Goal: Transaction & Acquisition: Purchase product/service

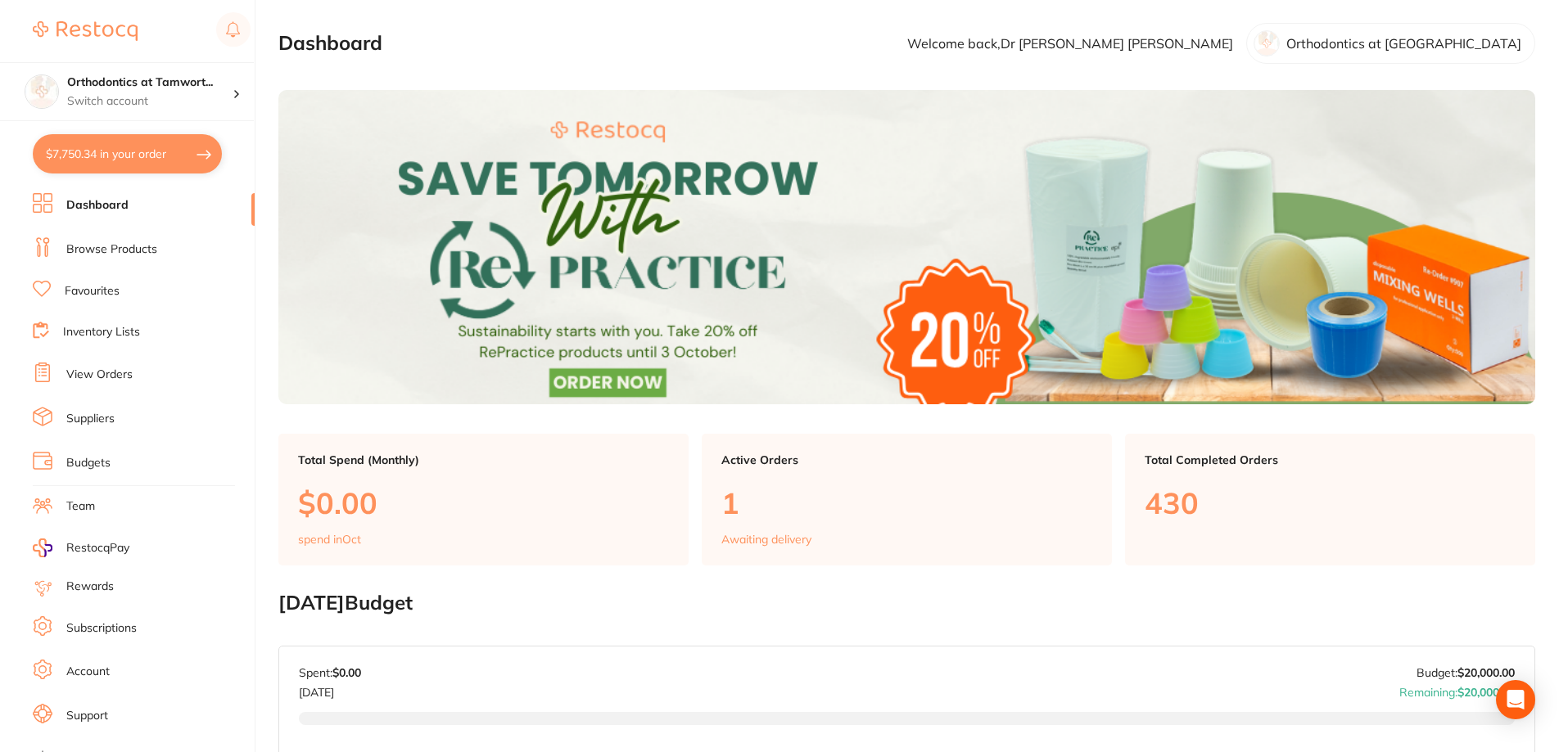
click at [108, 332] on link "Inventory Lists" at bounding box center [101, 333] width 77 height 16
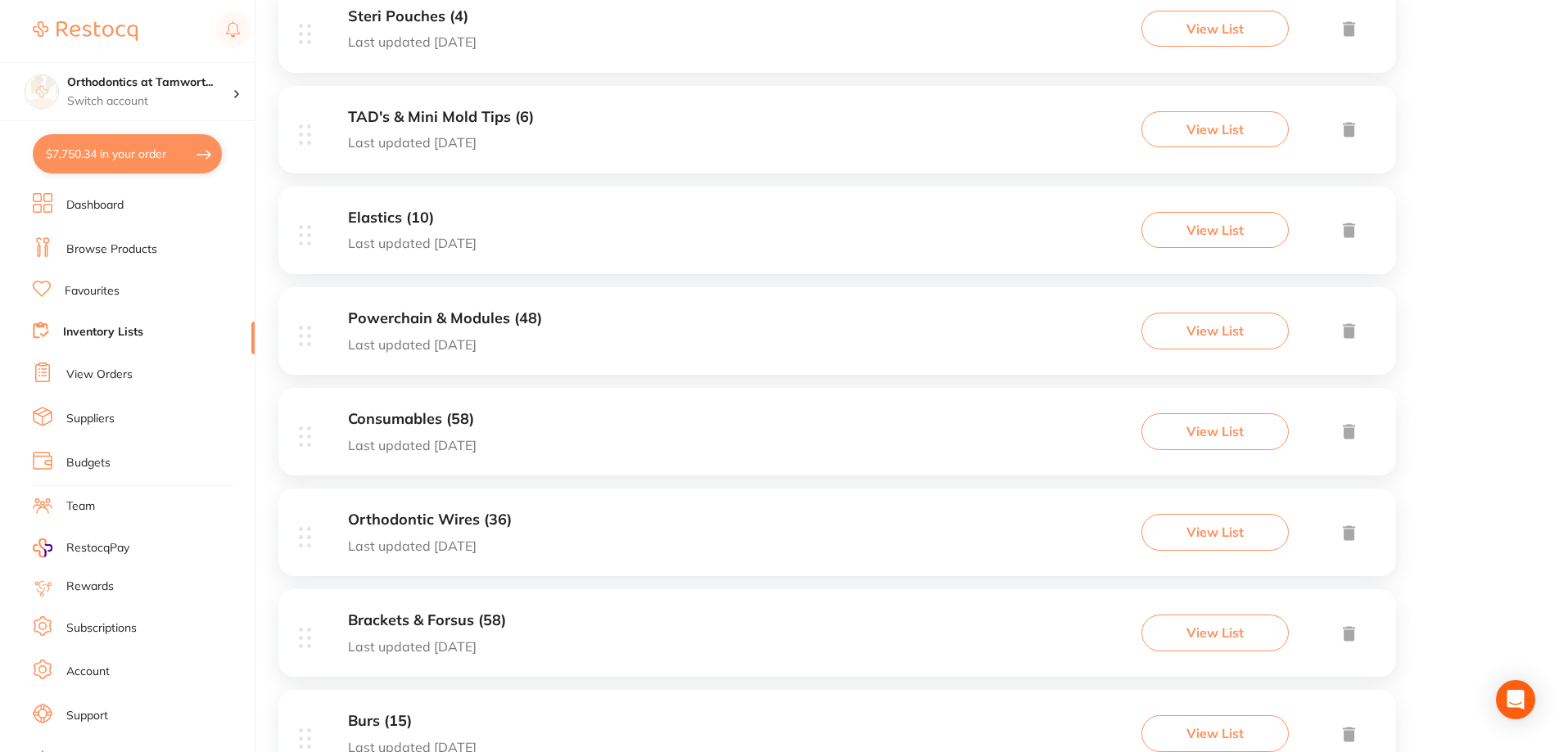
scroll to position [901, 0]
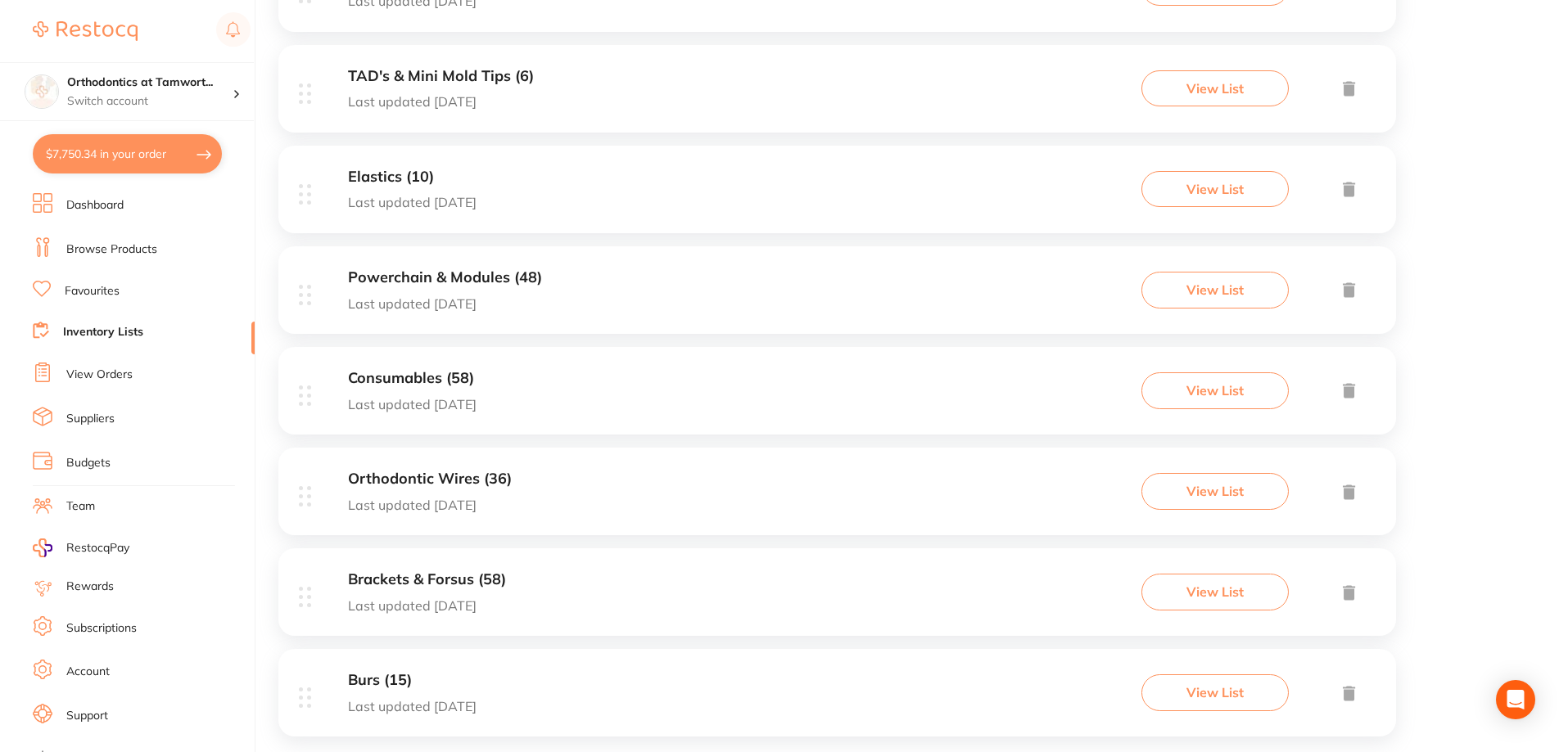
click at [429, 581] on h3 "Brackets & Forsus (58)" at bounding box center [426, 579] width 158 height 17
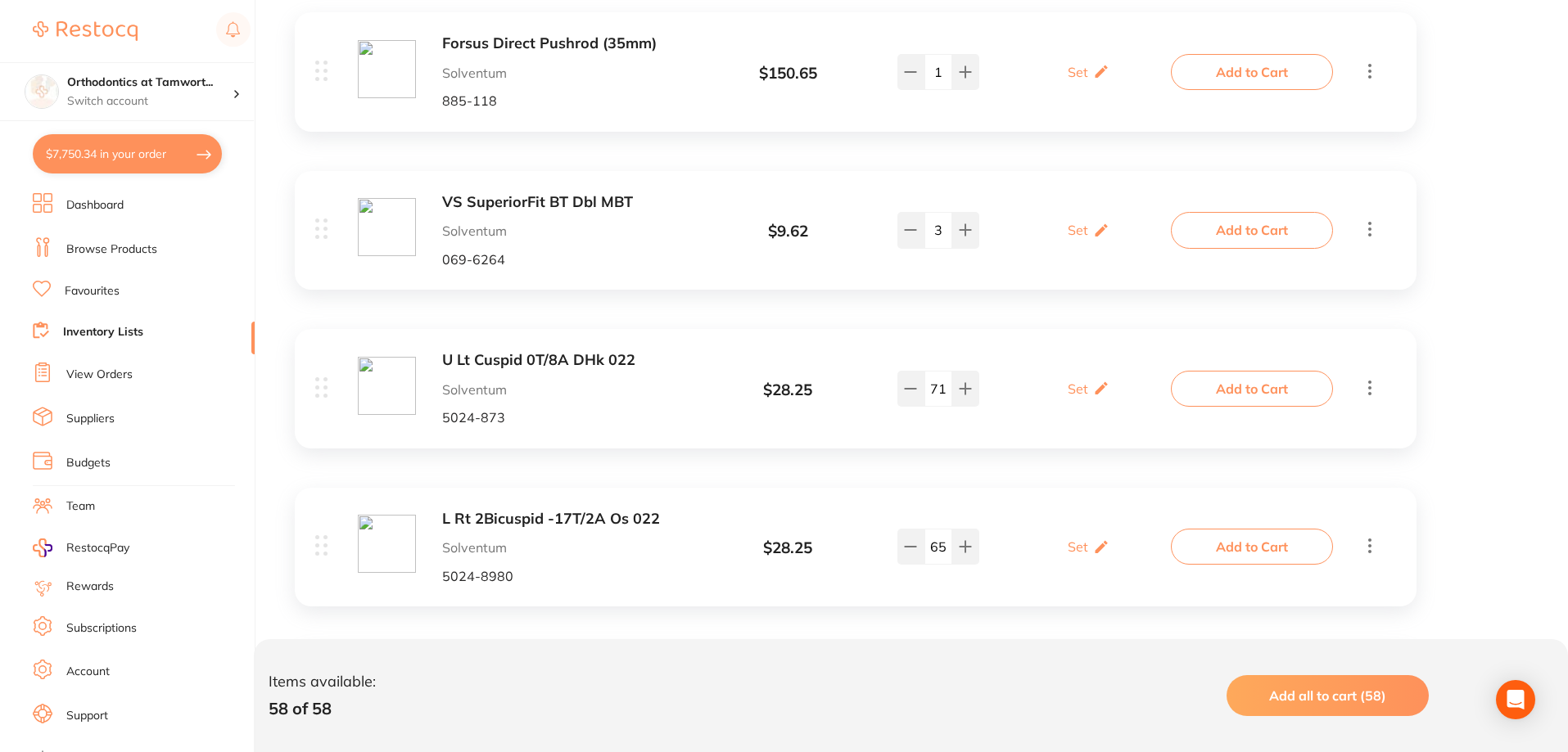
scroll to position [4256, 0]
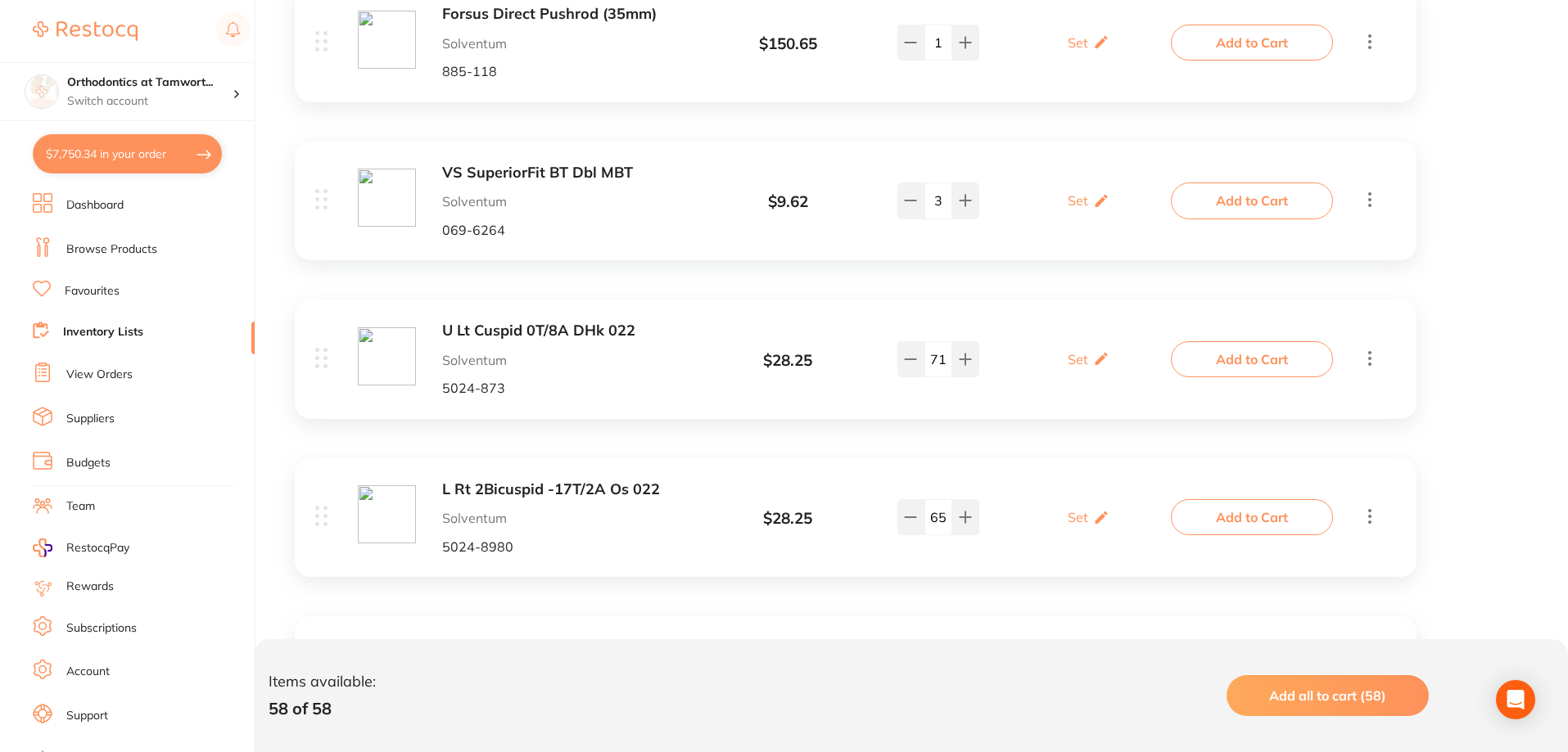
click at [91, 252] on link "Browse Products" at bounding box center [111, 250] width 91 height 16
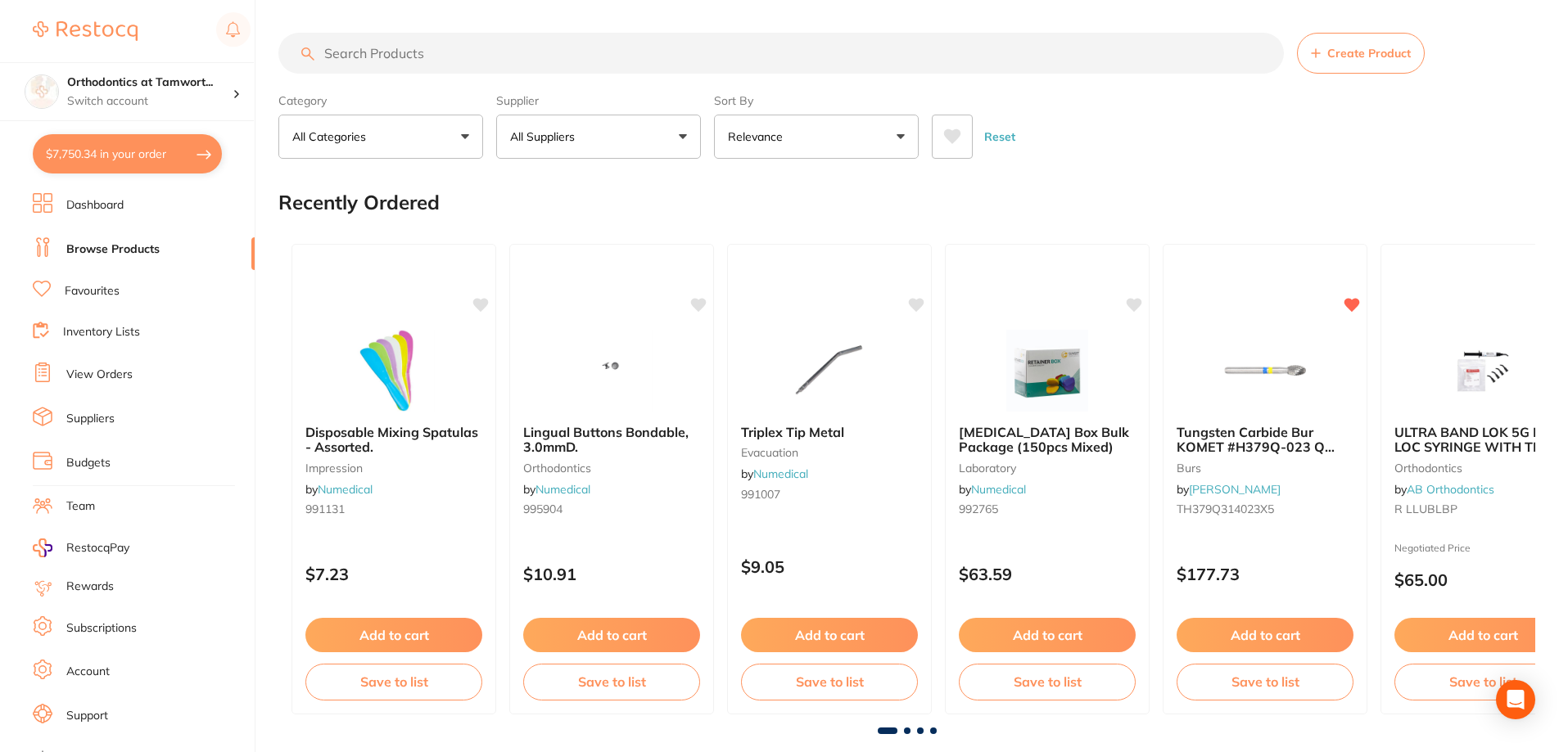
click at [439, 52] on input "search" at bounding box center [781, 53] width 1006 height 41
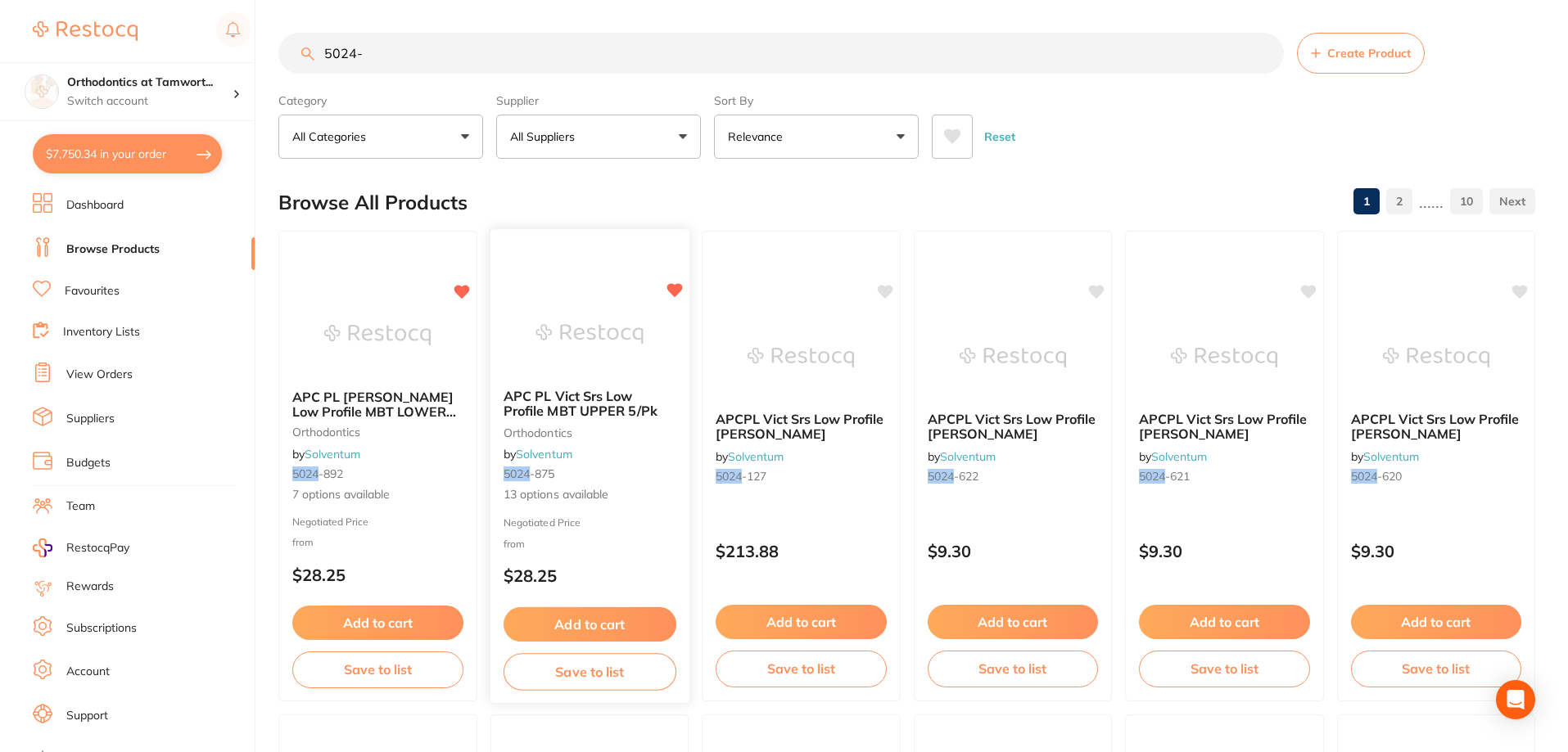
type input "5024-"
click at [632, 417] on span "APC PL Vict Srs Low Profile MBT UPPER 5/Pk" at bounding box center [579, 404] width 154 height 32
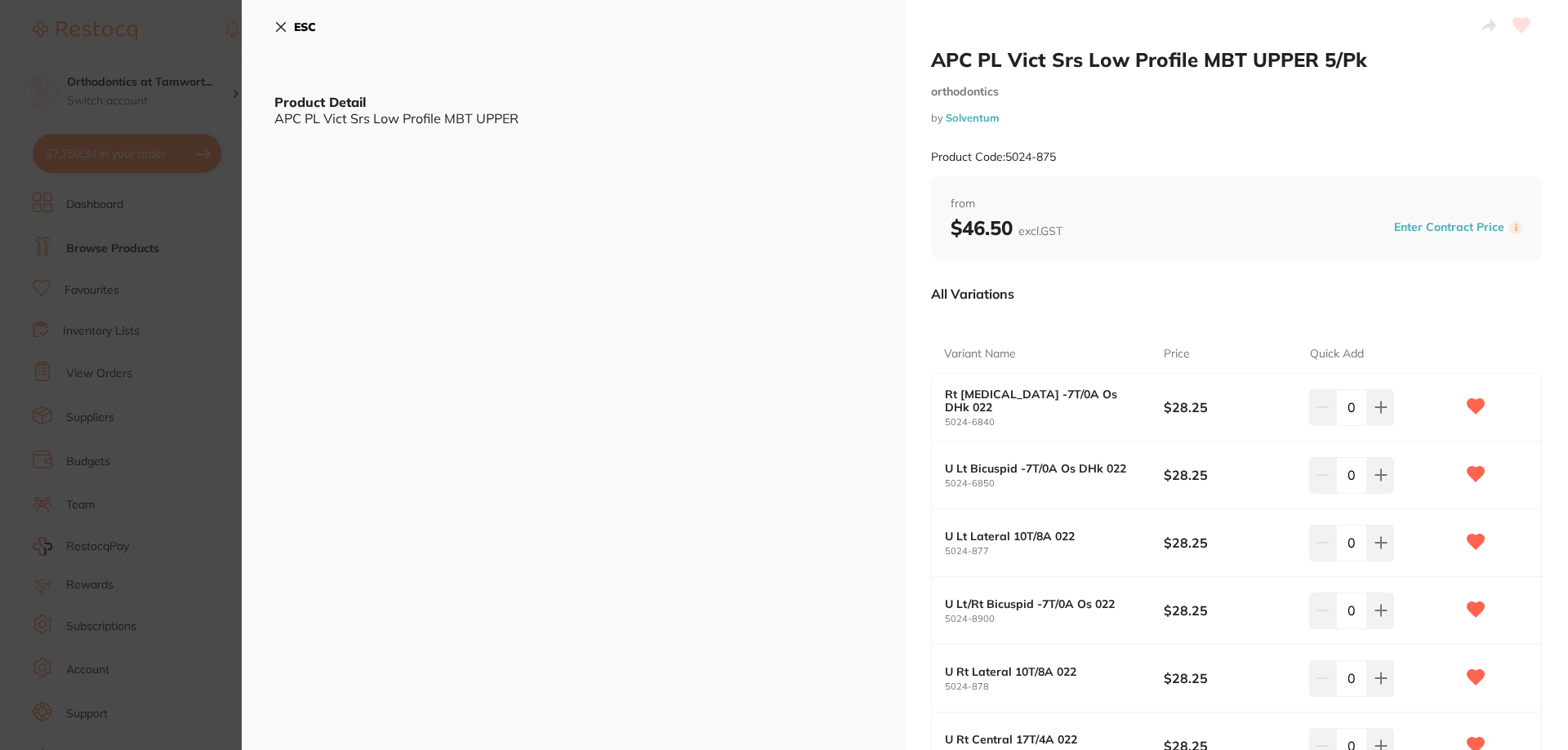
click at [1356, 419] on input "0" at bounding box center [1351, 407] width 31 height 36
type input "7"
click at [1347, 484] on input "0" at bounding box center [1351, 475] width 31 height 36
type input "8"
click at [1352, 554] on input "0" at bounding box center [1351, 543] width 31 height 36
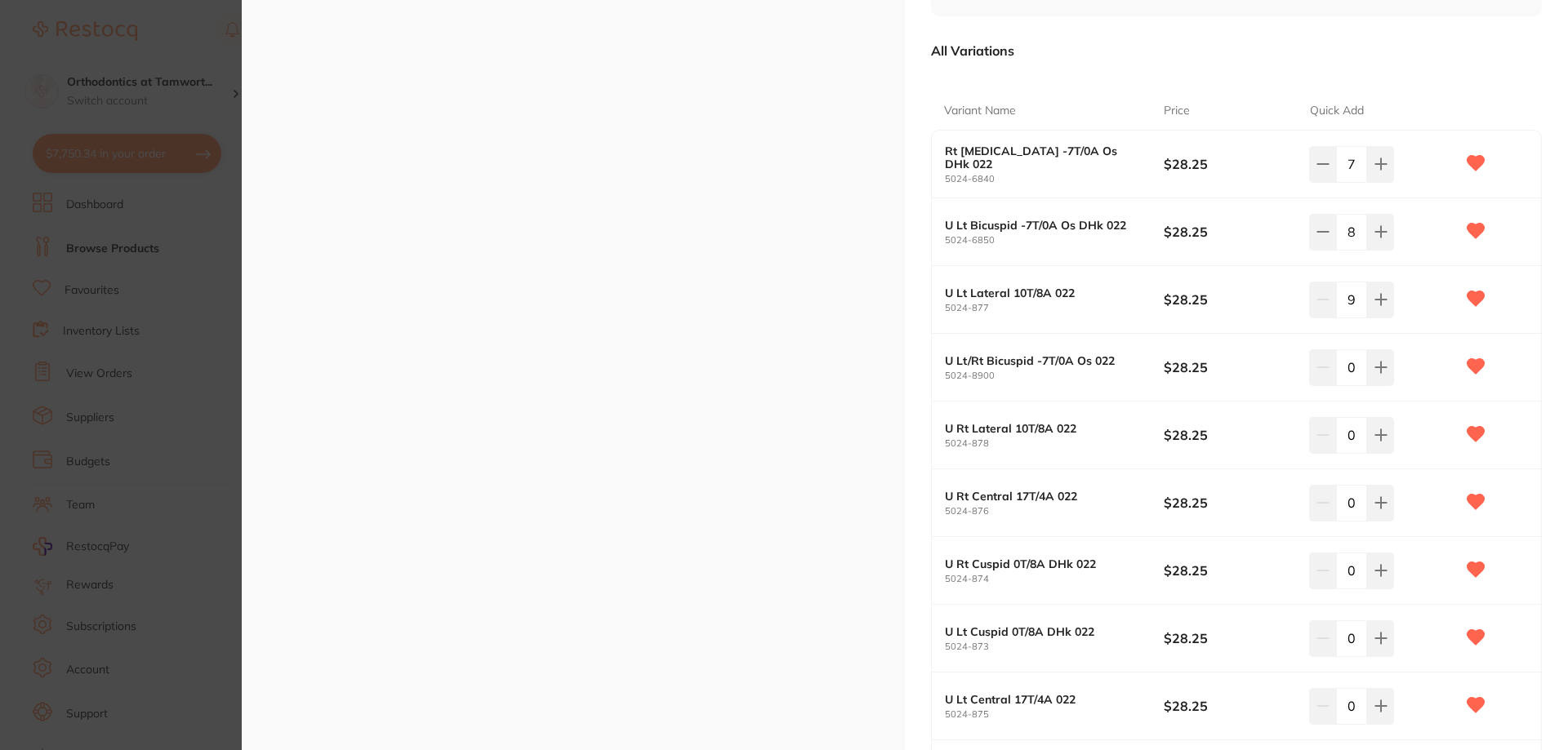
scroll to position [245, 0]
type input "9"
click at [1352, 379] on input "0" at bounding box center [1351, 366] width 31 height 36
type input "16"
click at [1356, 439] on input "0" at bounding box center [1351, 433] width 31 height 36
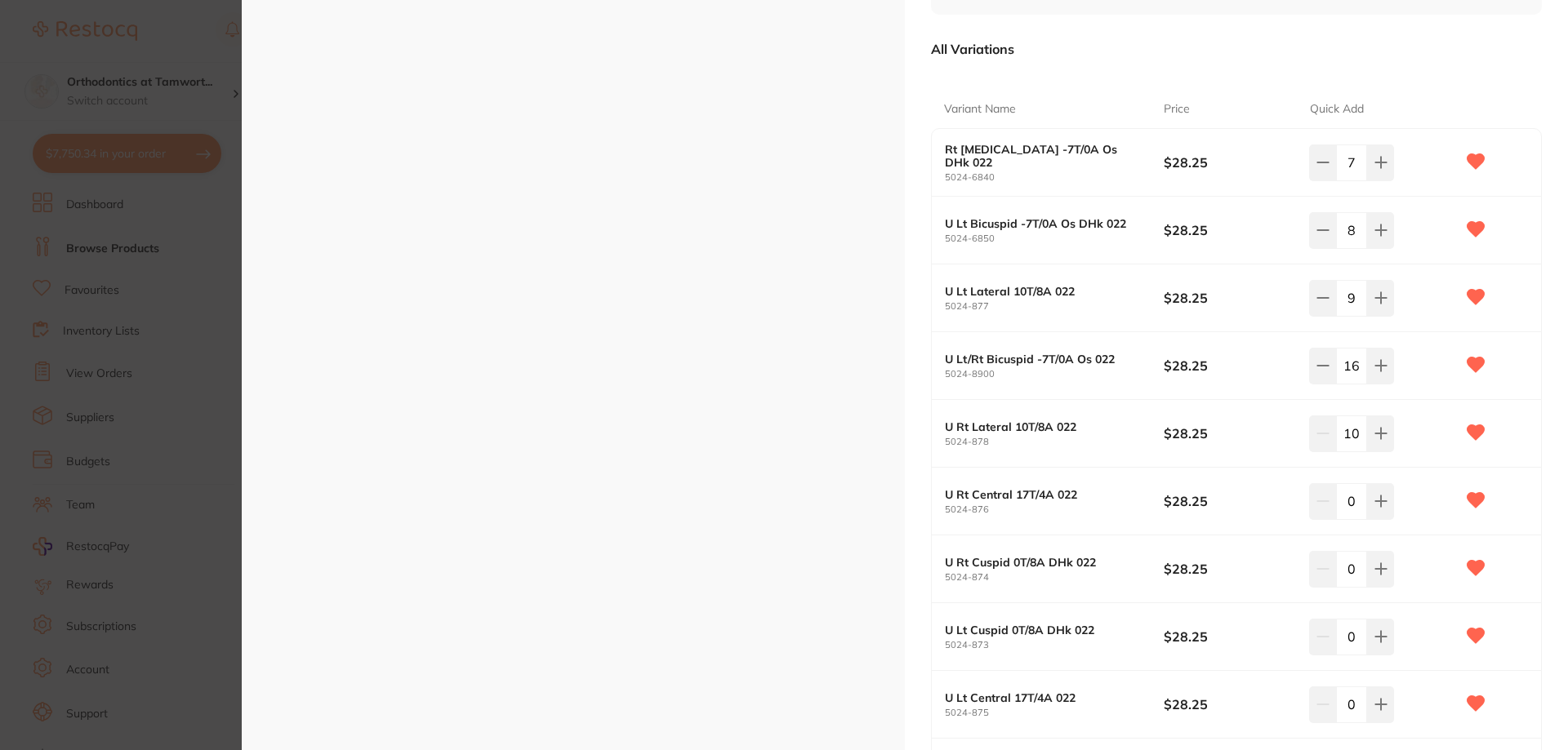
type input "10"
click at [1348, 495] on input "0" at bounding box center [1351, 501] width 31 height 36
click at [1354, 498] on input "0" at bounding box center [1351, 501] width 31 height 36
type input "9"
click at [1356, 570] on input "0" at bounding box center [1351, 569] width 31 height 36
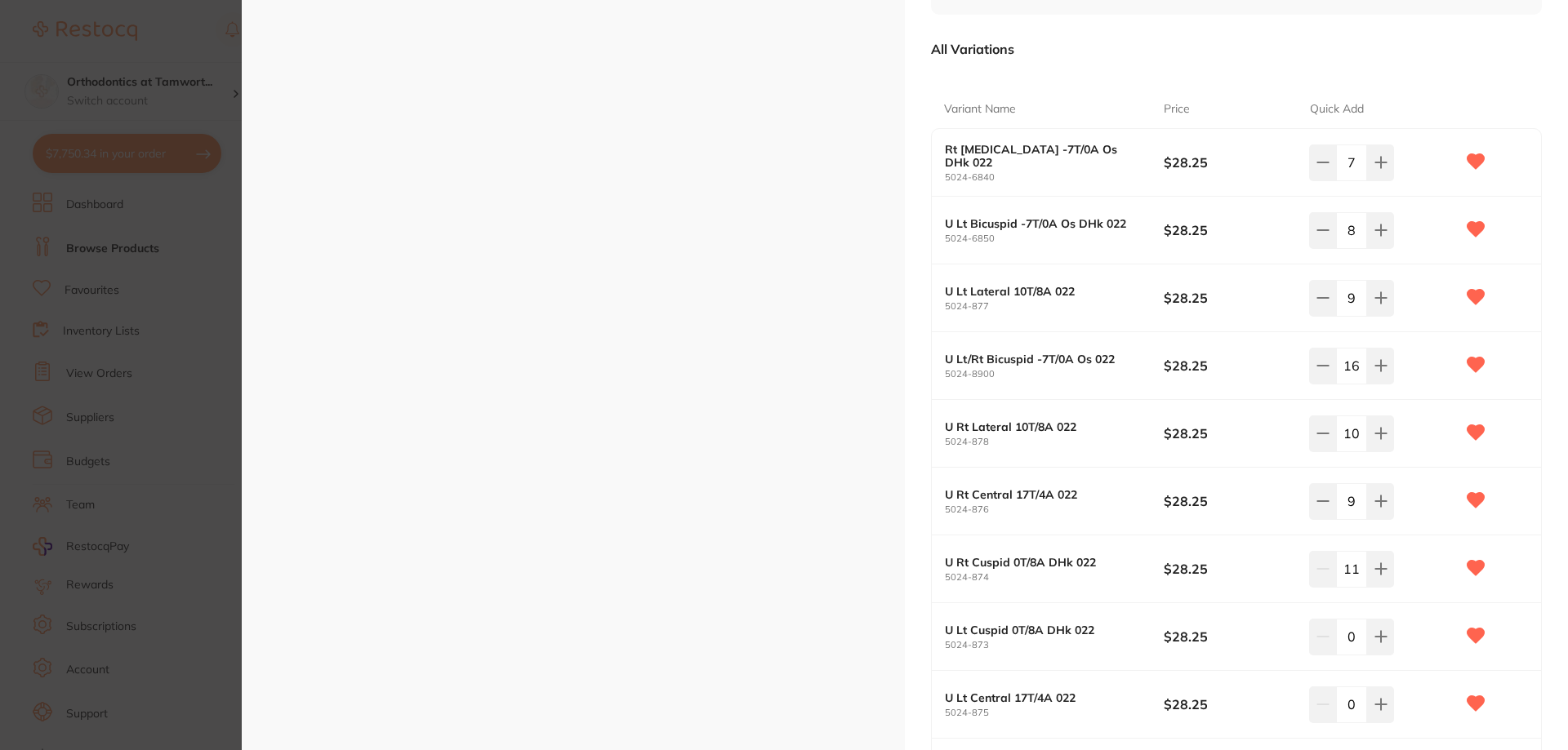
type input "11"
click at [1352, 636] on input "0" at bounding box center [1351, 636] width 31 height 36
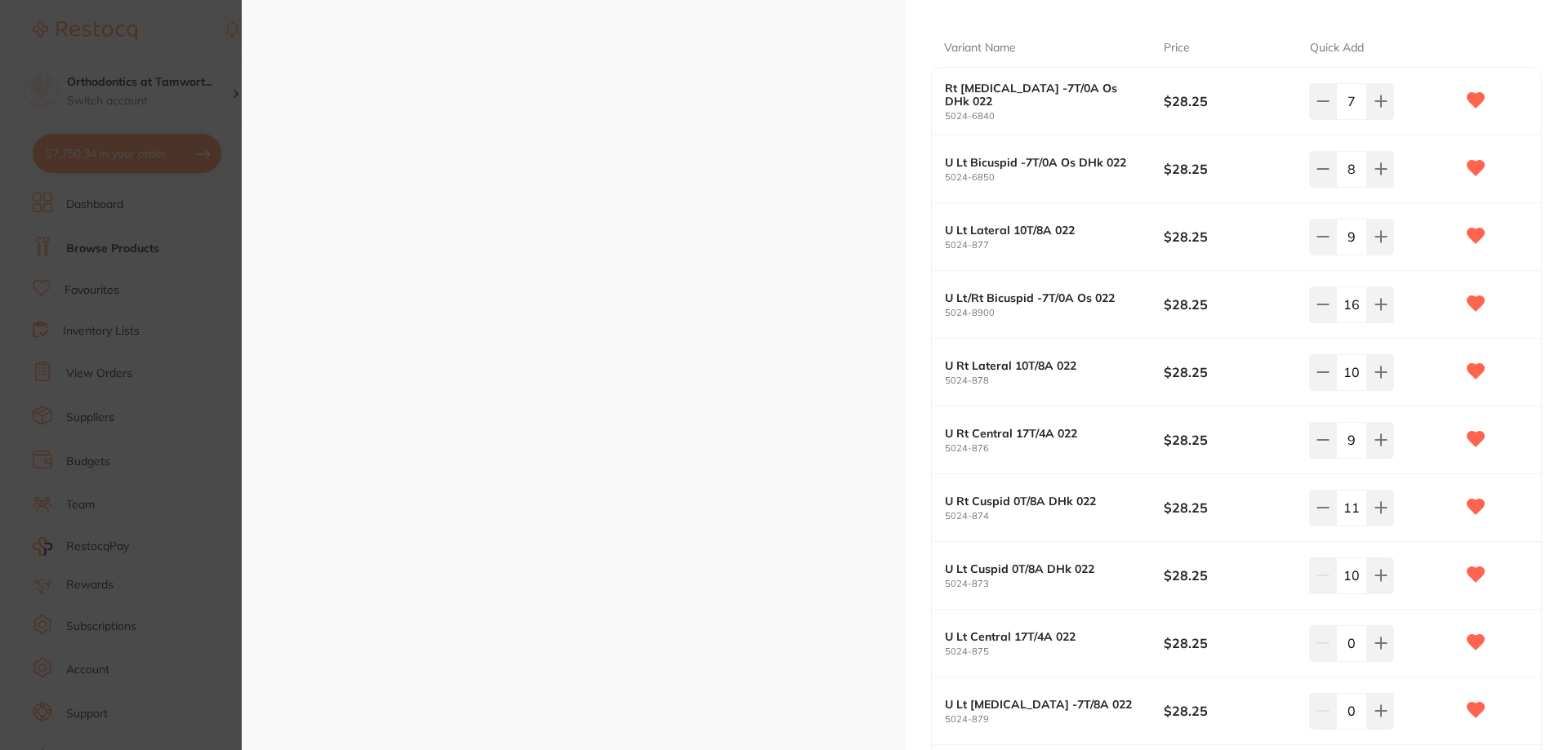
scroll to position [408, 0]
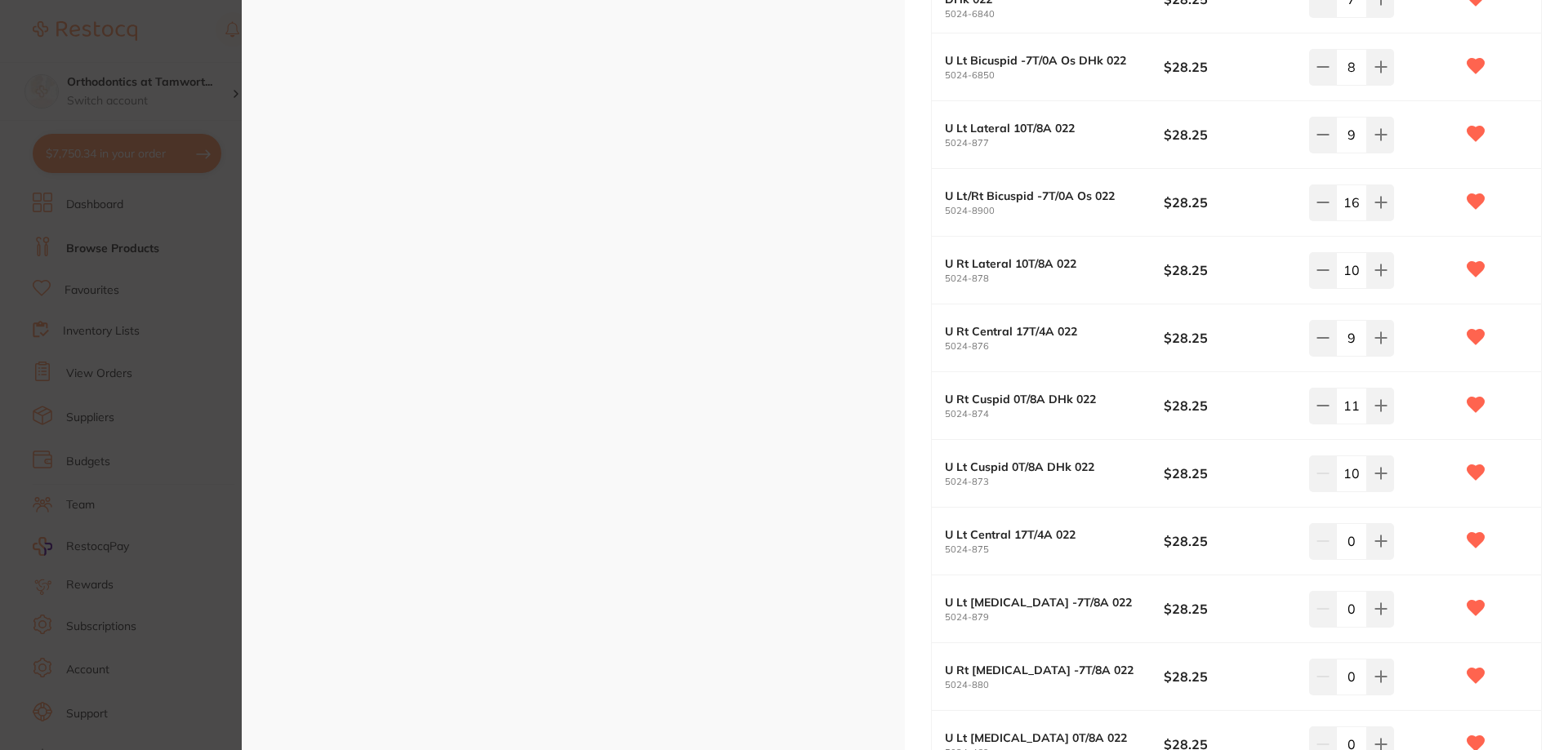
type input "10"
click at [1352, 541] on input "0" at bounding box center [1351, 541] width 31 height 36
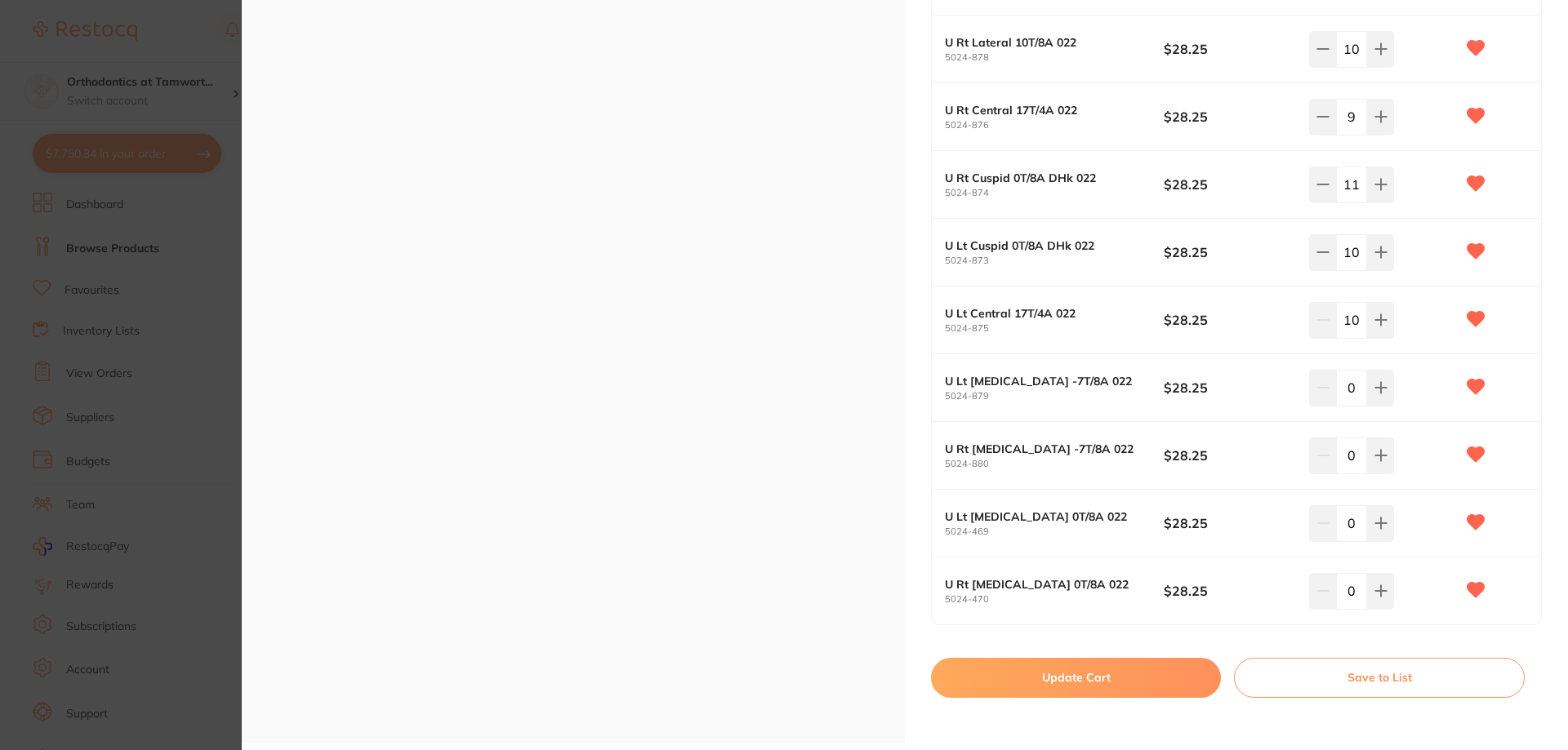
scroll to position [635, 0]
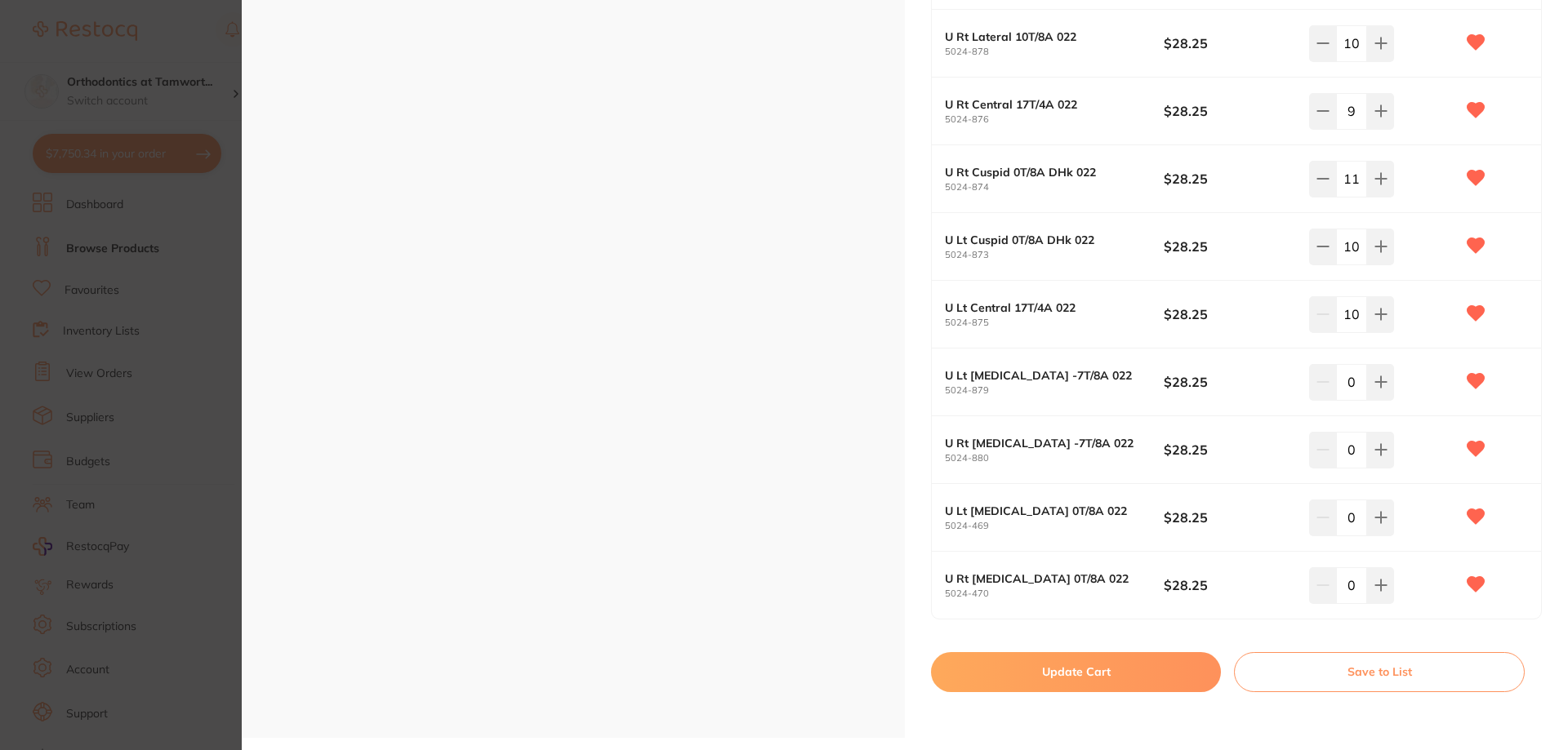
type input "10"
click at [1153, 672] on button "Update Cart" at bounding box center [1075, 671] width 290 height 39
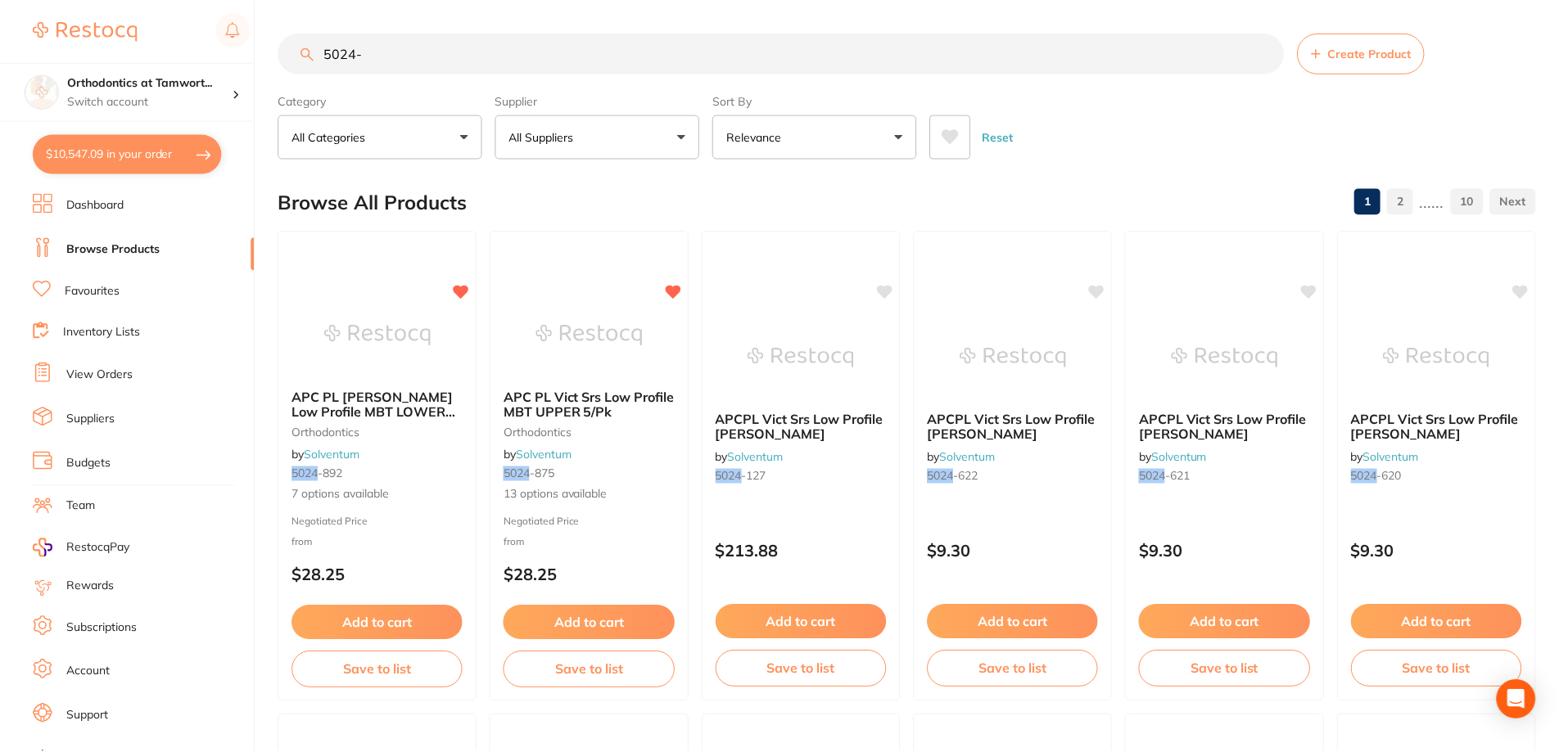
scroll to position [3905, 0]
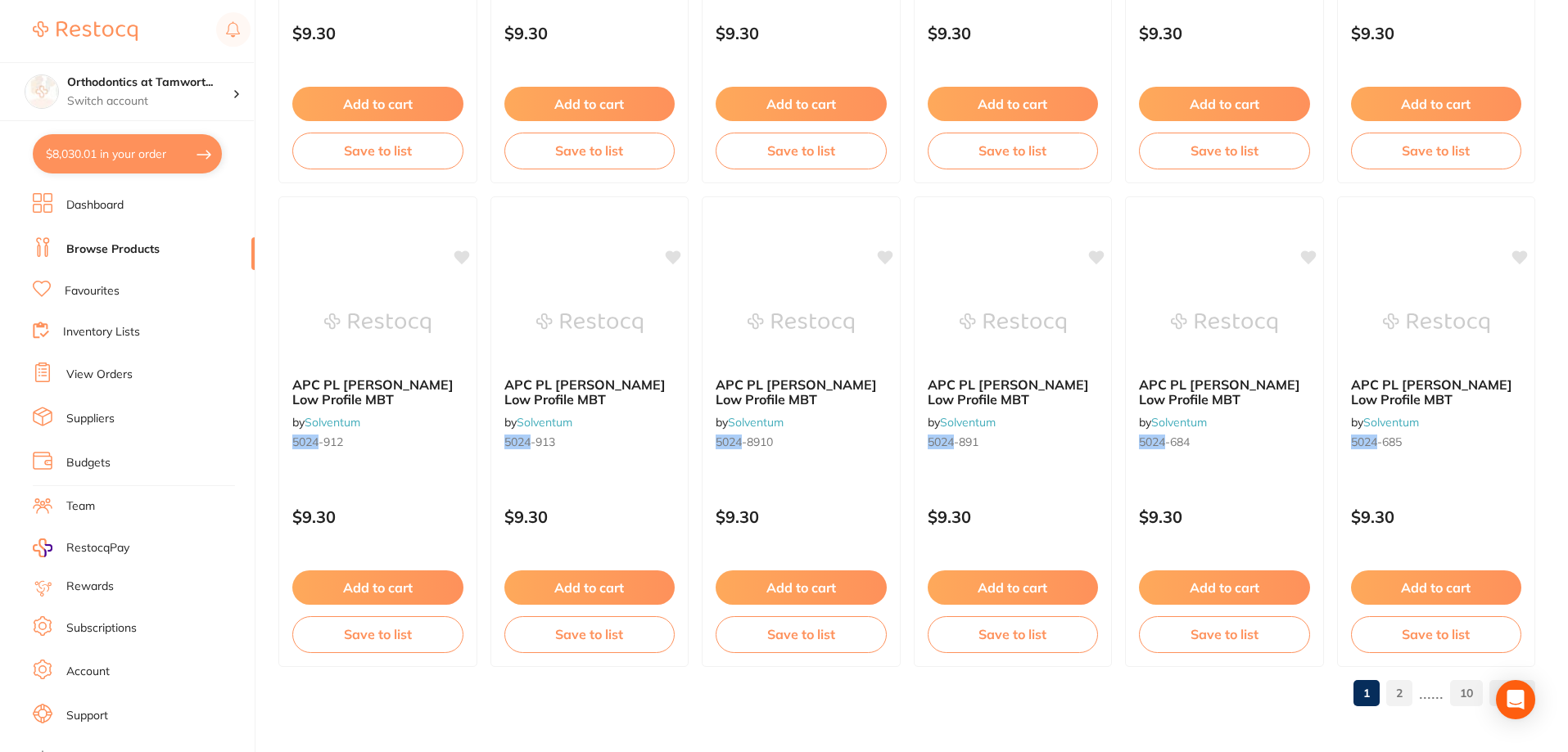
type input "8"
type input "16"
type input "10"
type input "9"
type input "11"
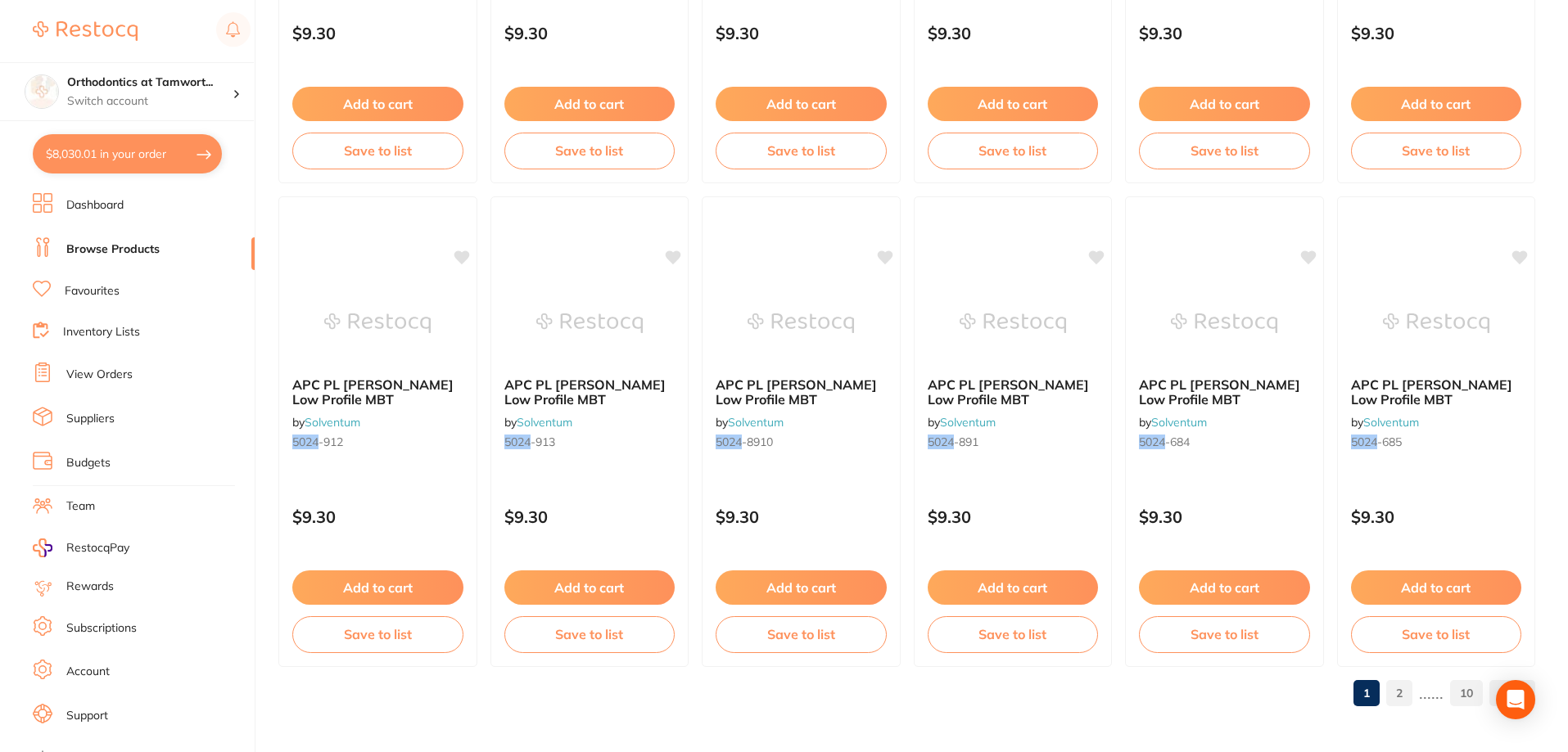
type input "7"
type input "9"
type input "10"
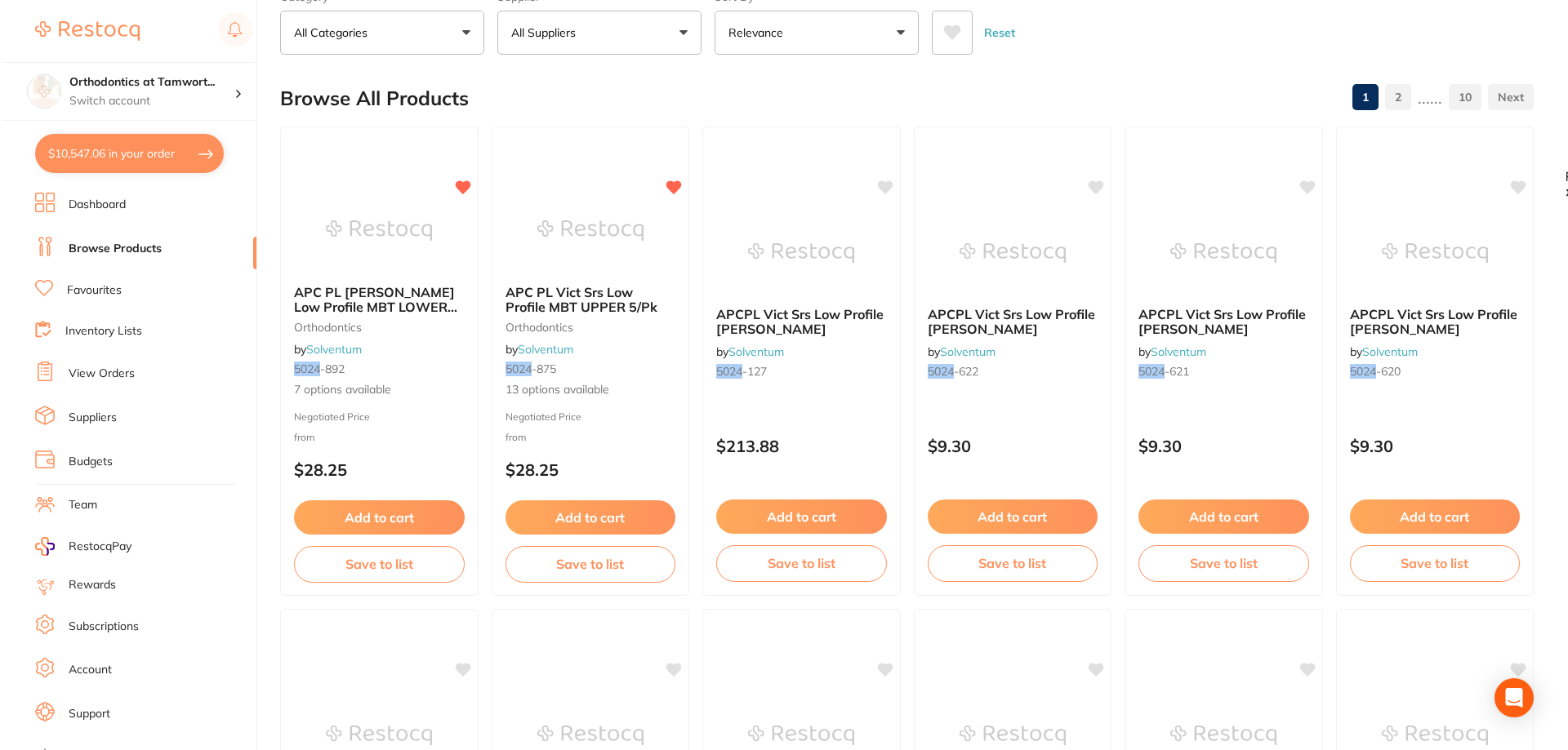
scroll to position [0, 0]
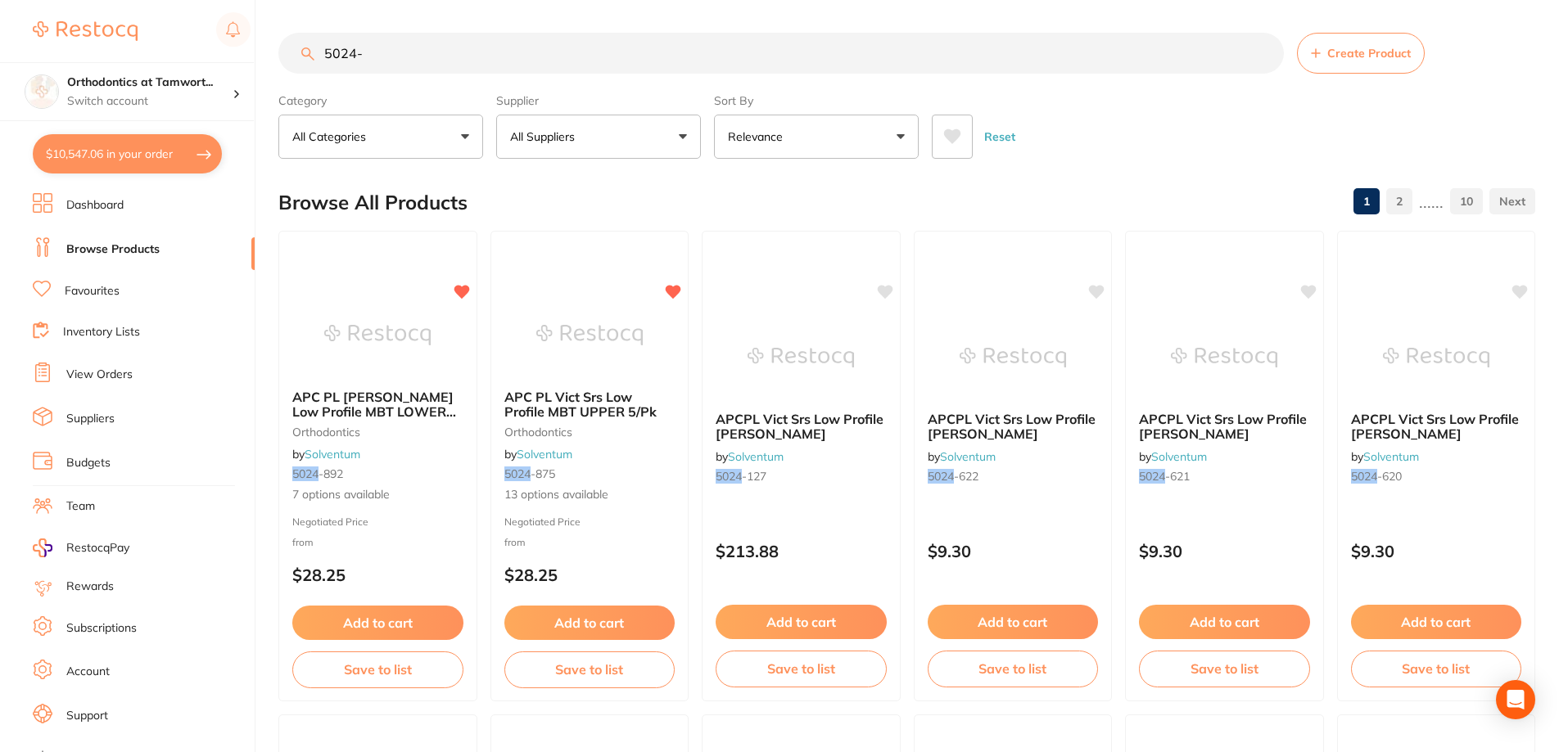
click at [375, 403] on span "APC PL [PERSON_NAME] Low Profile MBT LOWER 5/Pk" at bounding box center [375, 411] width 164 height 47
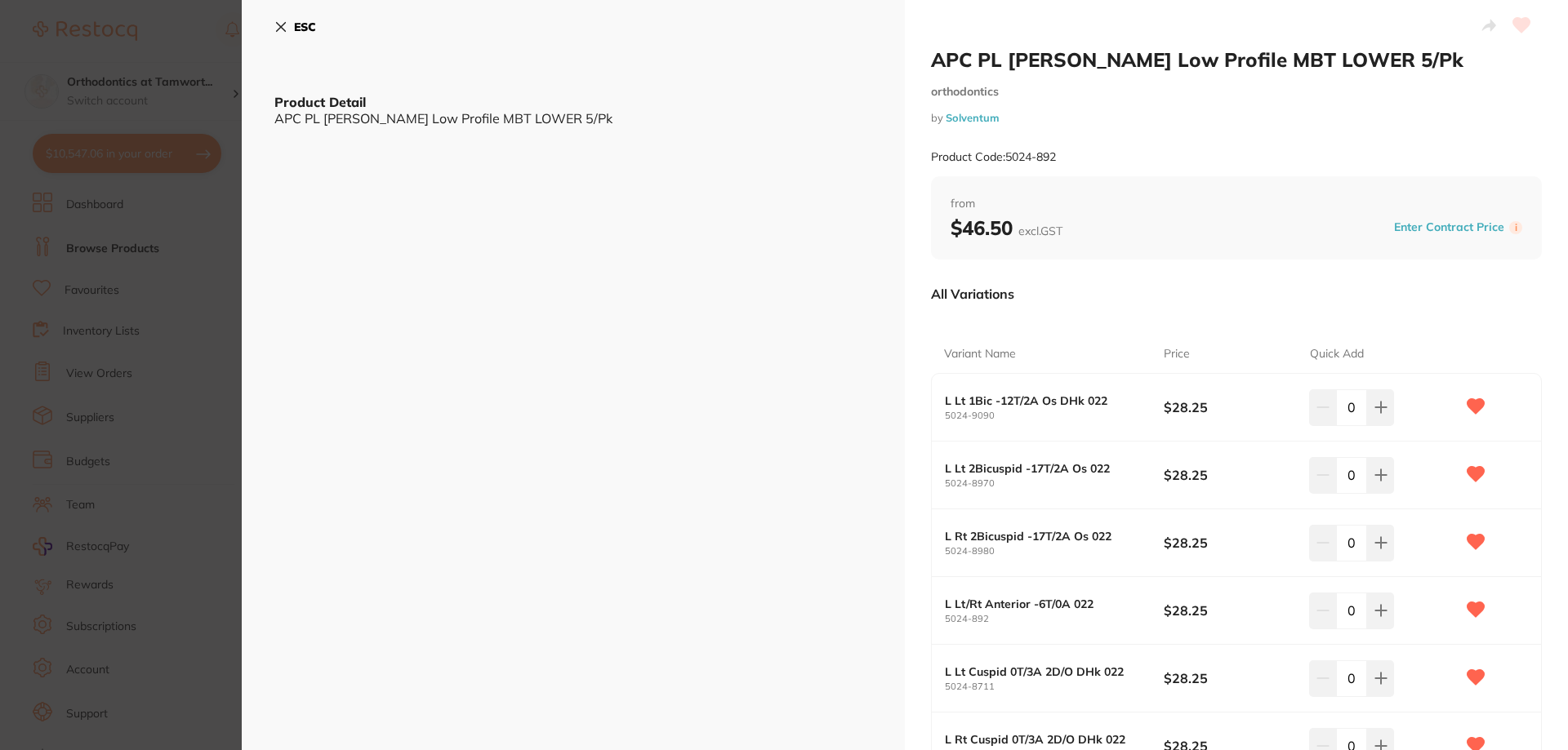
scroll to position [163, 0]
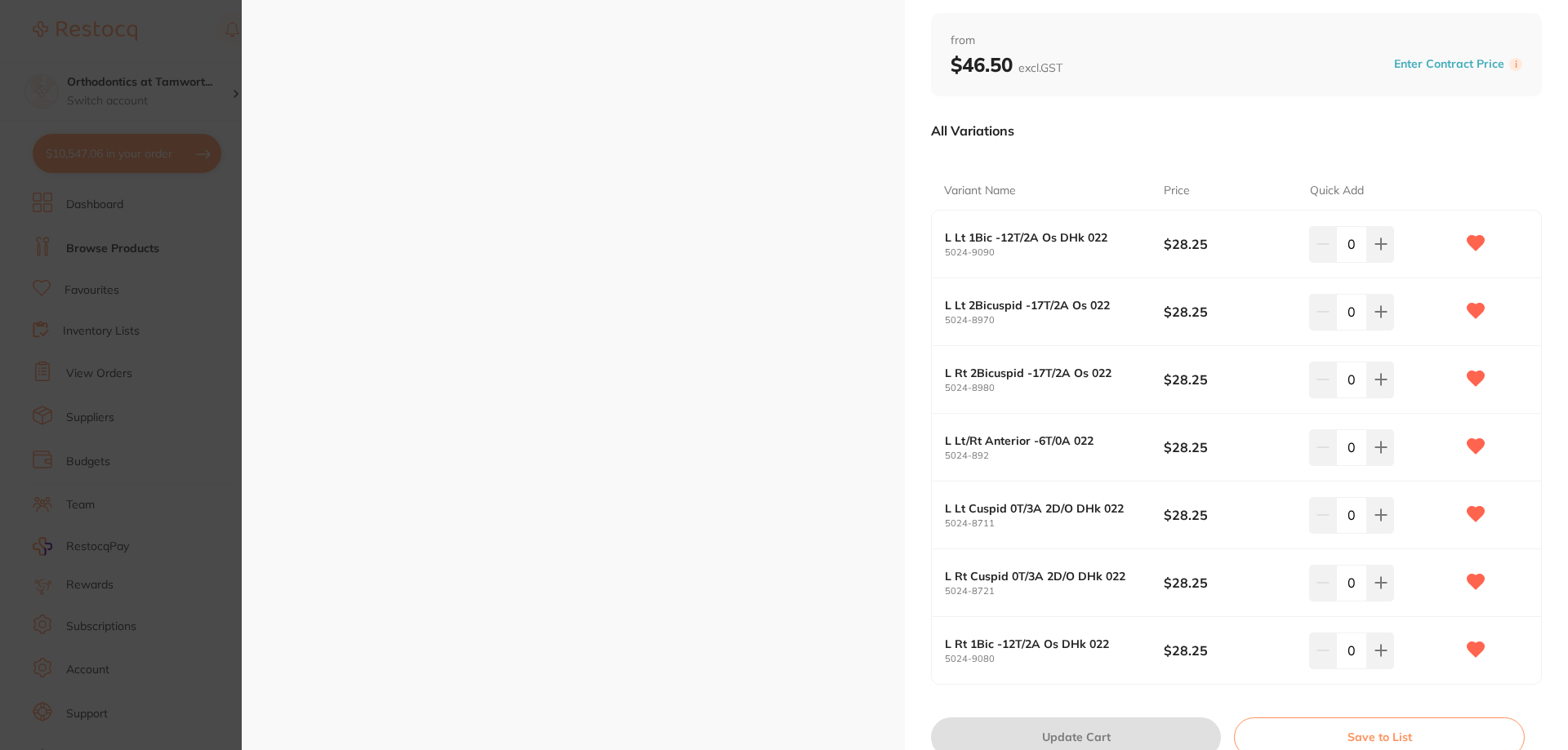
click at [1355, 251] on input "0" at bounding box center [1351, 244] width 31 height 36
type input "7"
click at [1355, 305] on input "0" at bounding box center [1351, 312] width 31 height 36
type input "9"
click at [1359, 381] on input "0" at bounding box center [1351, 379] width 31 height 36
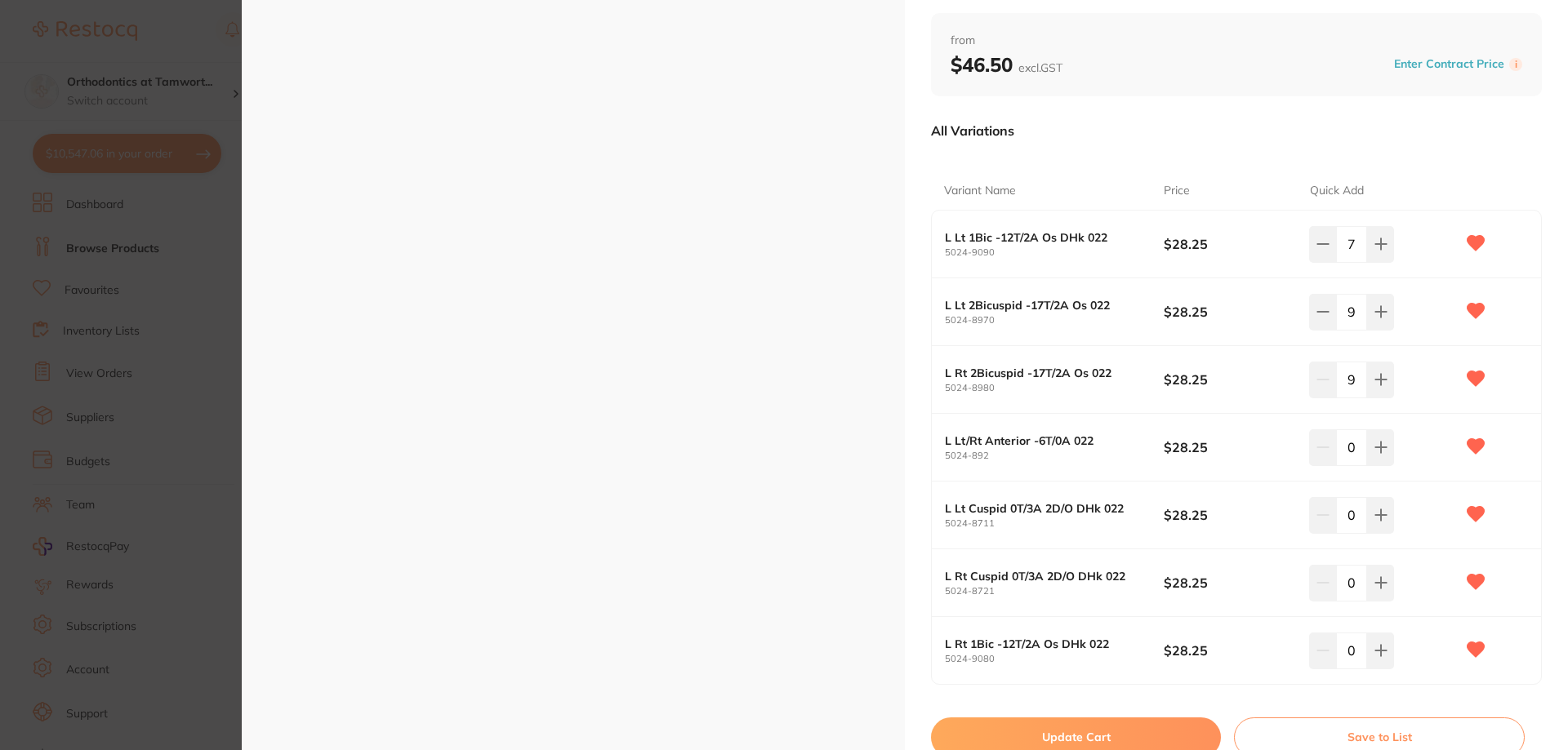
type input "9"
click at [1362, 456] on input "0" at bounding box center [1351, 447] width 31 height 36
type input "9"
click at [1358, 509] on input "0" at bounding box center [1351, 515] width 31 height 36
type input "8"
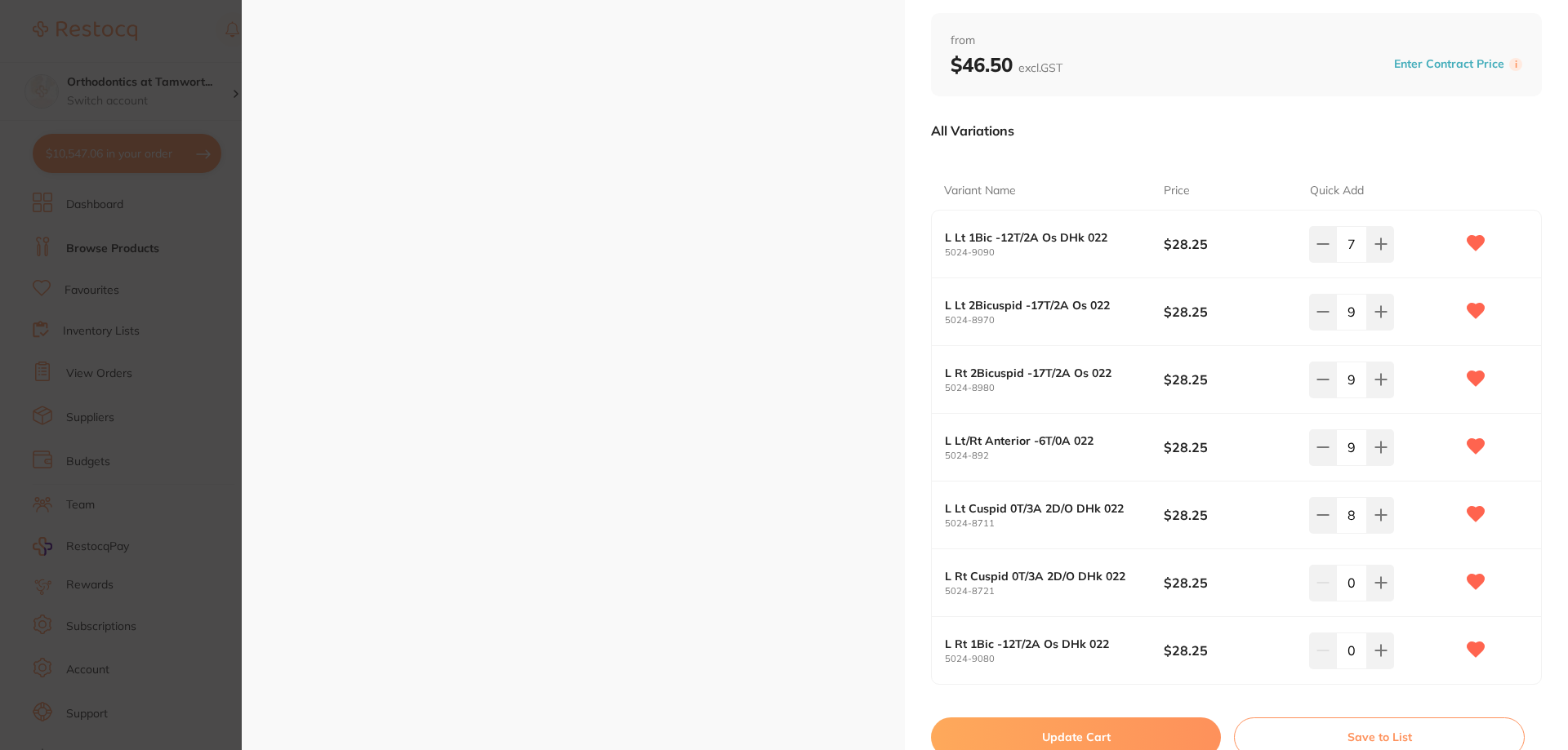
click at [1353, 583] on input "0" at bounding box center [1351, 583] width 31 height 36
type input "7"
click at [1367, 651] on button at bounding box center [1380, 650] width 27 height 36
click at [1355, 649] on input "1" at bounding box center [1351, 650] width 31 height 36
type input "8"
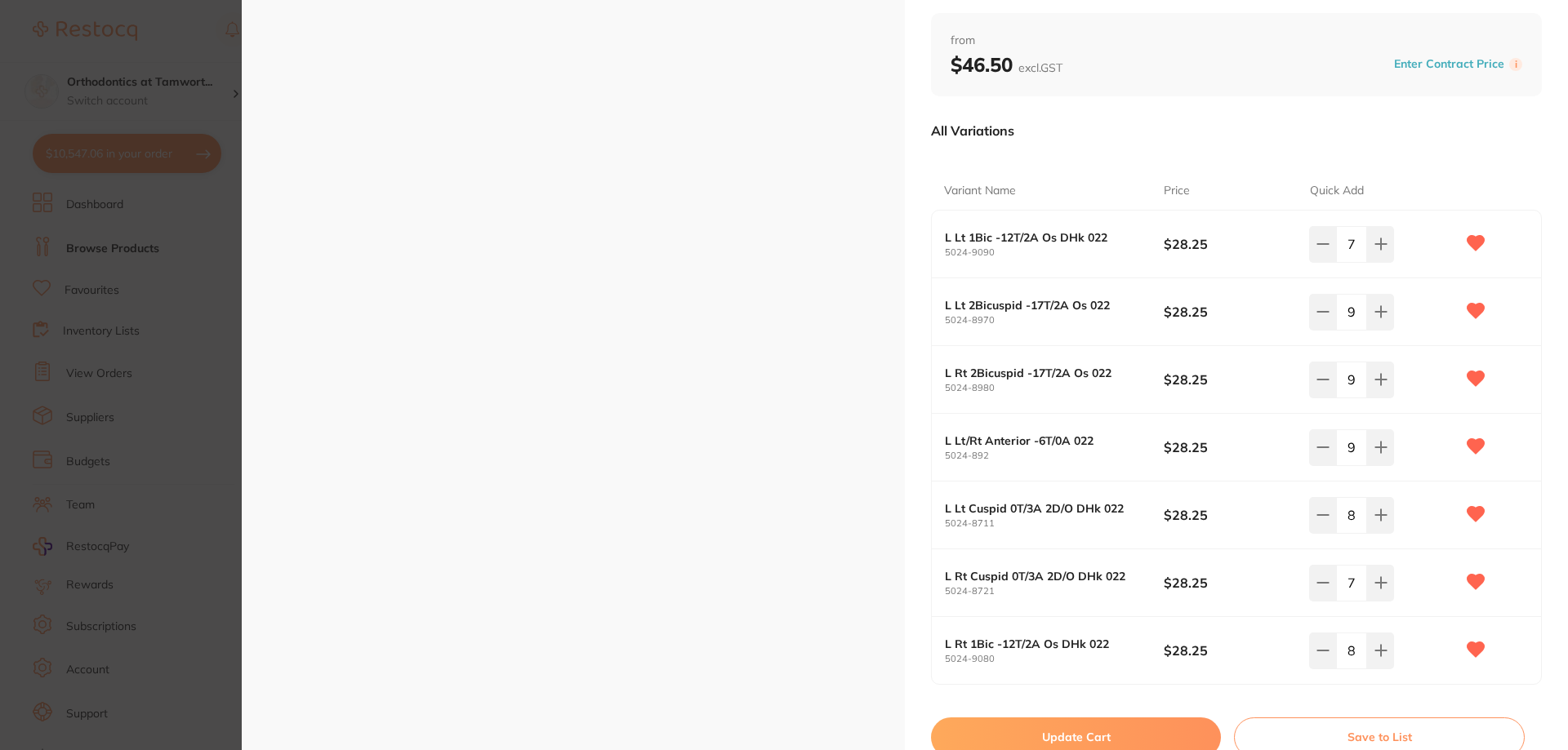
click at [1356, 450] on input "9" at bounding box center [1351, 447] width 31 height 36
type input "36"
click at [1420, 446] on div "36" at bounding box center [1382, 447] width 146 height 36
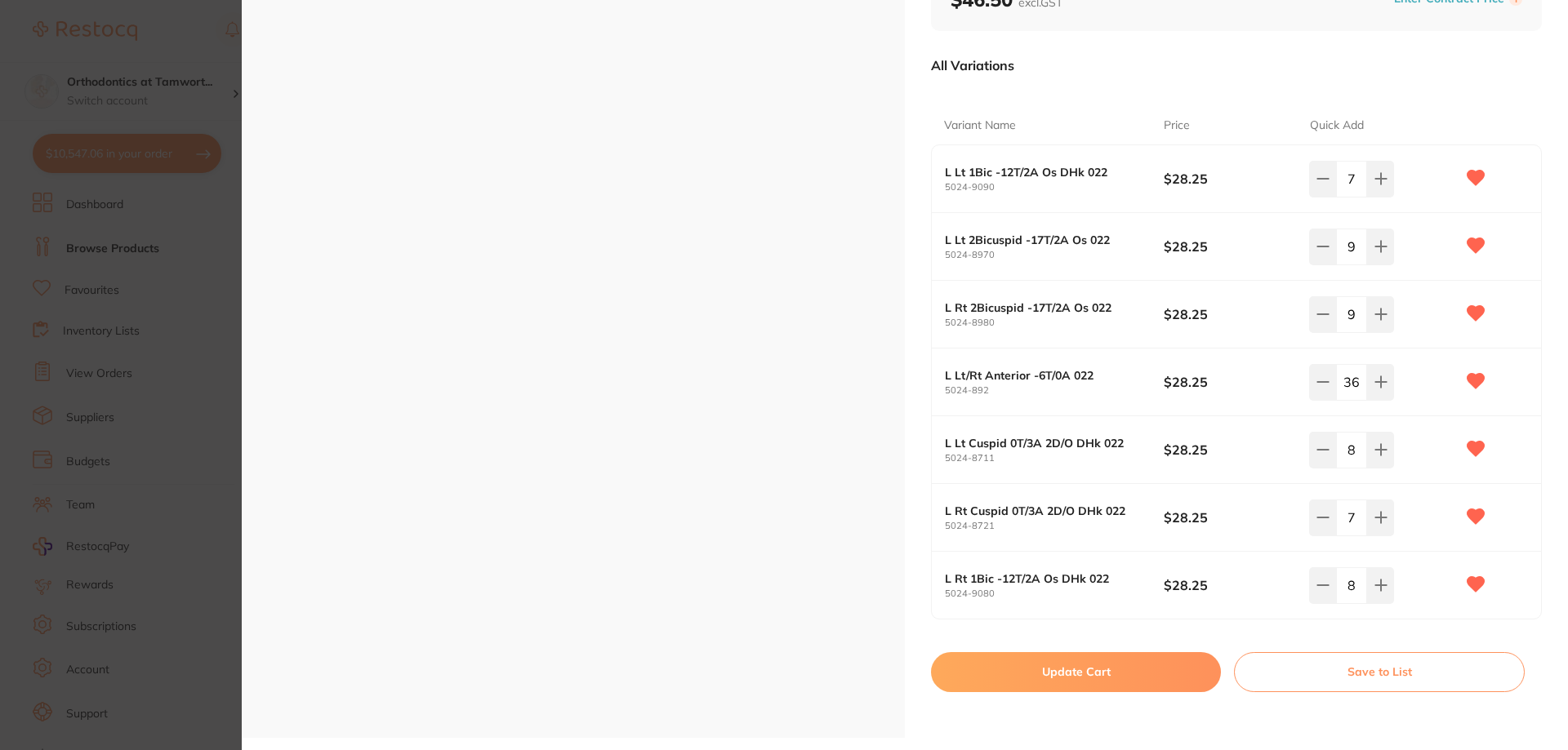
click at [1105, 673] on button "Update Cart" at bounding box center [1075, 671] width 290 height 39
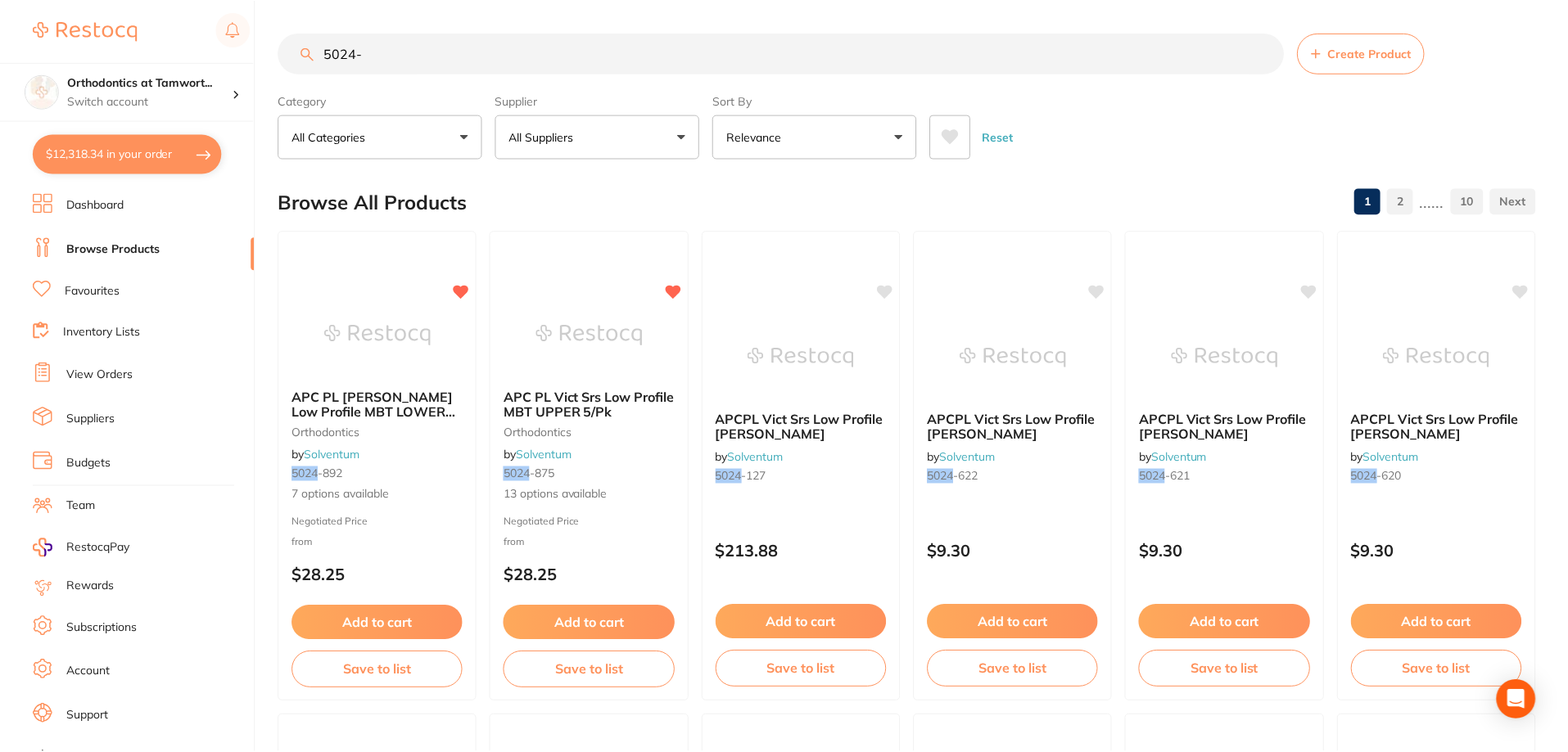
scroll to position [5, 0]
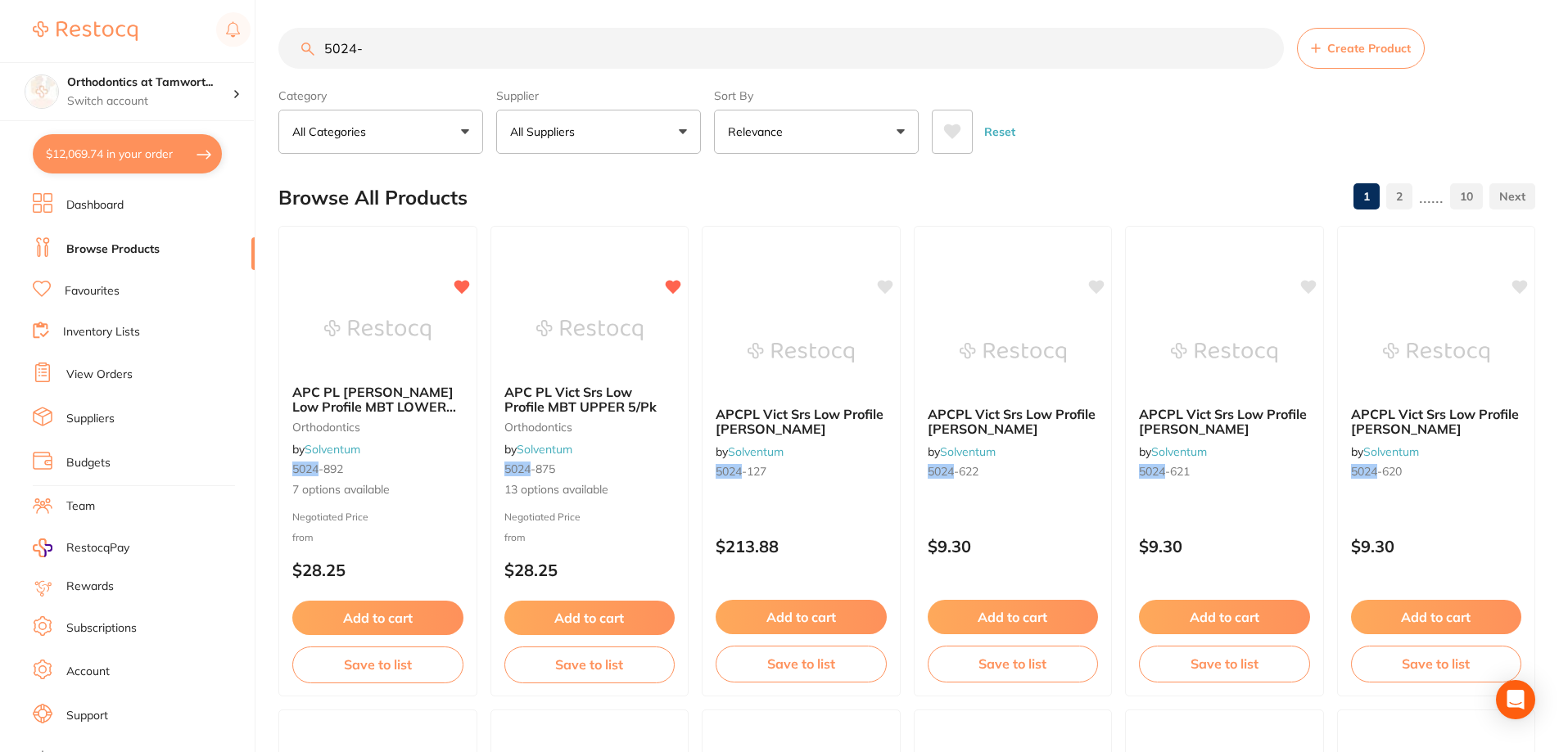
type input "8"
type input "9"
type input "7"
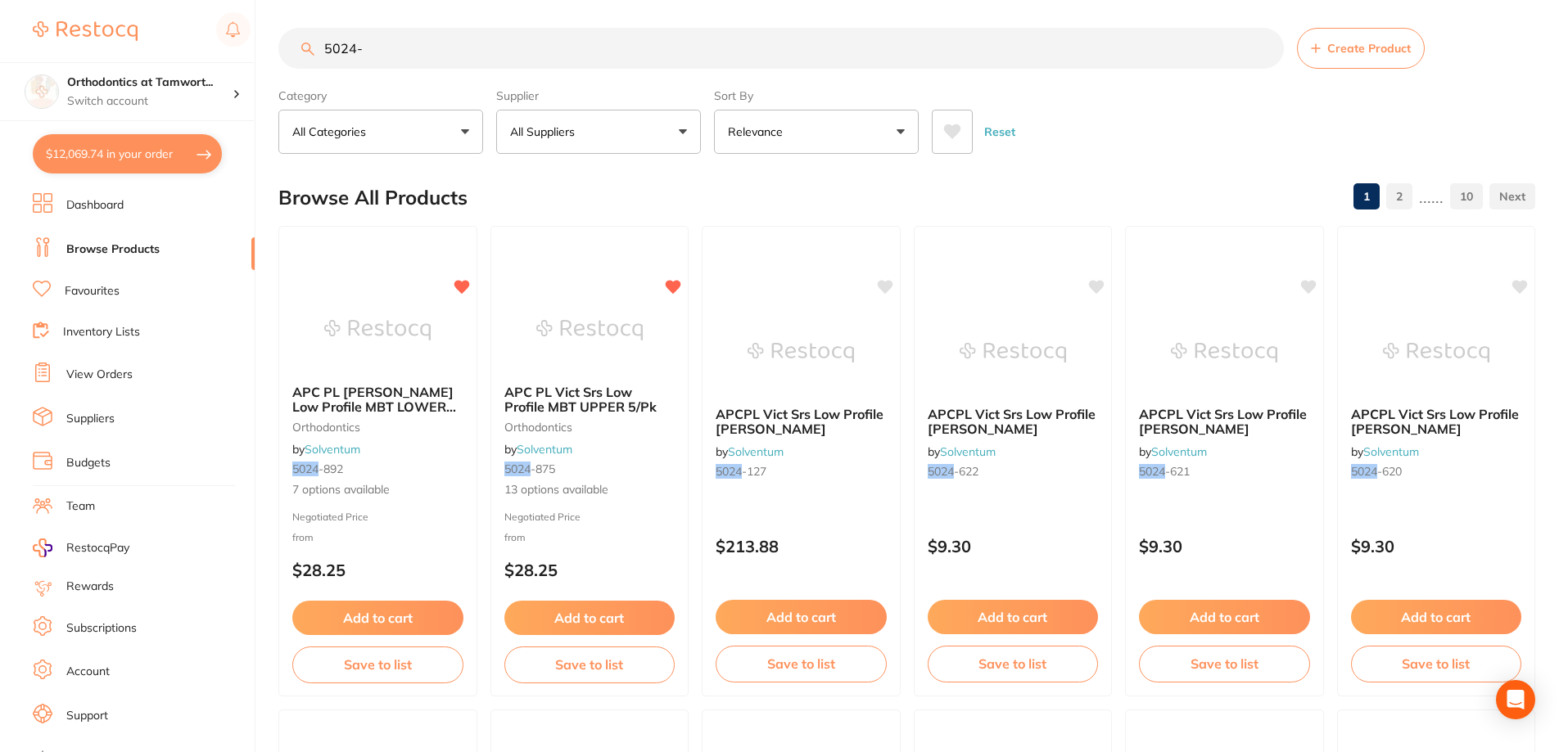
type input "9"
click at [375, 50] on input "5024-" at bounding box center [781, 48] width 1006 height 41
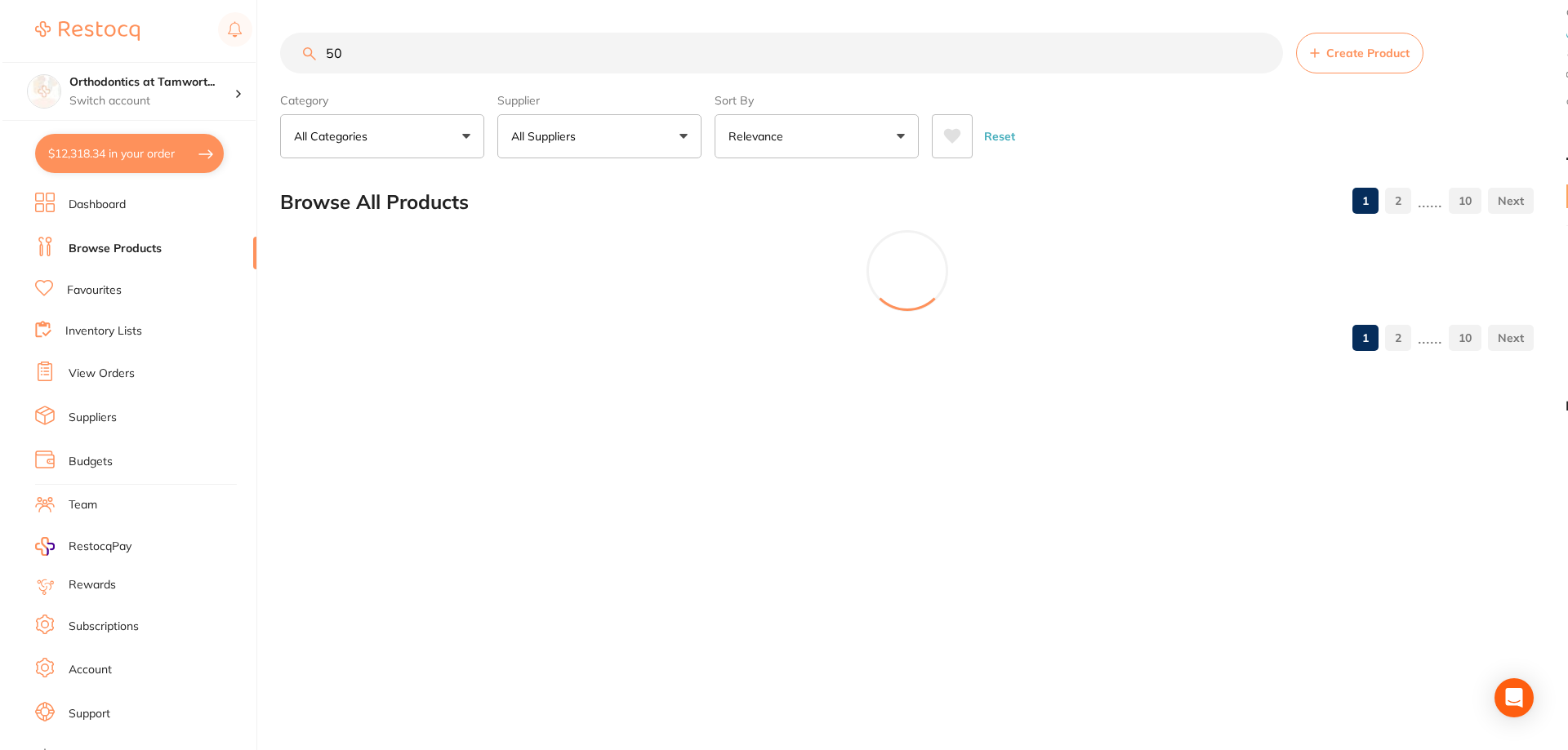
scroll to position [0, 0]
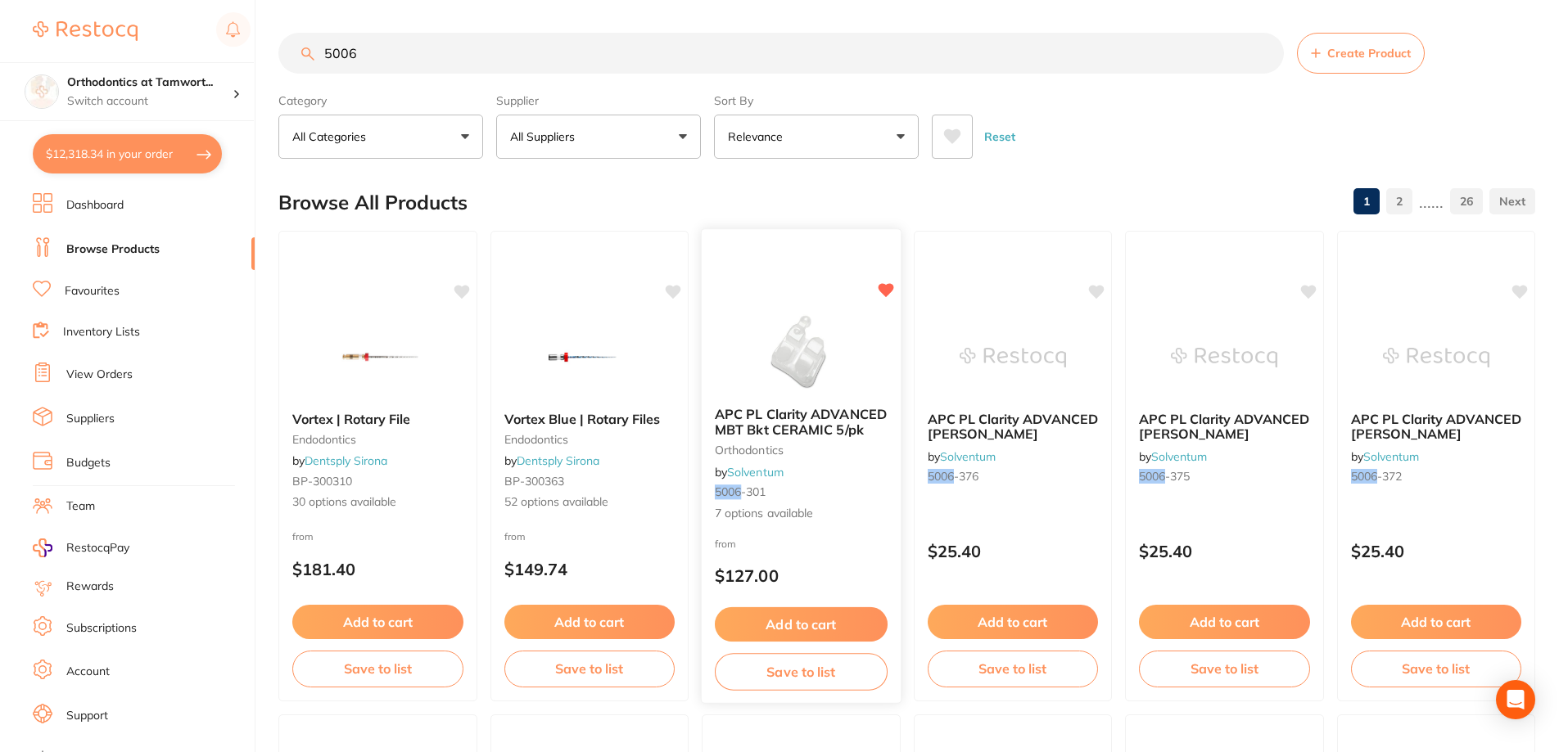
type input "5006"
click at [844, 418] on span "APC PL Clarity ADVANCED MBT Bkt CERAMIC 5/pk" at bounding box center [801, 422] width 172 height 32
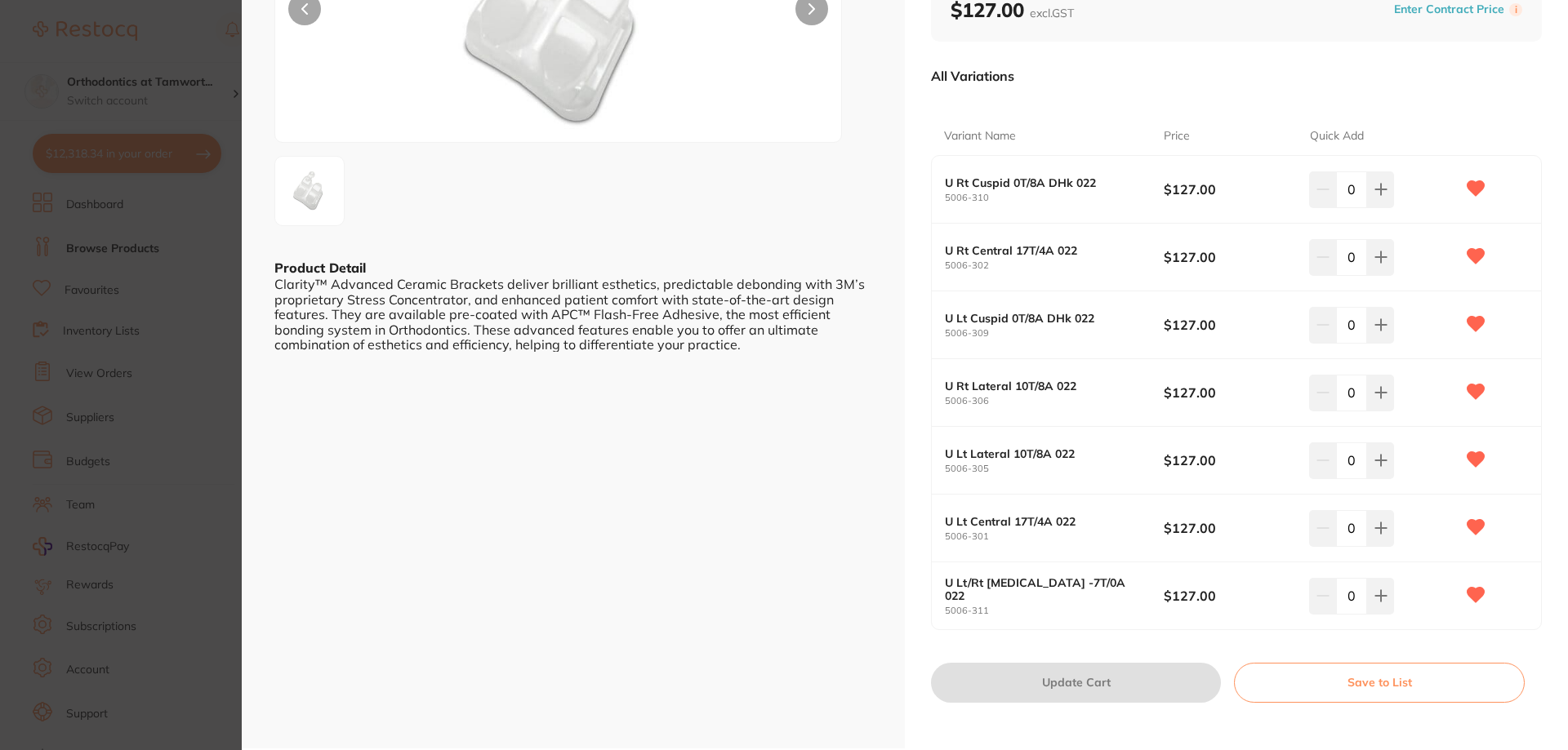
scroll to position [245, 0]
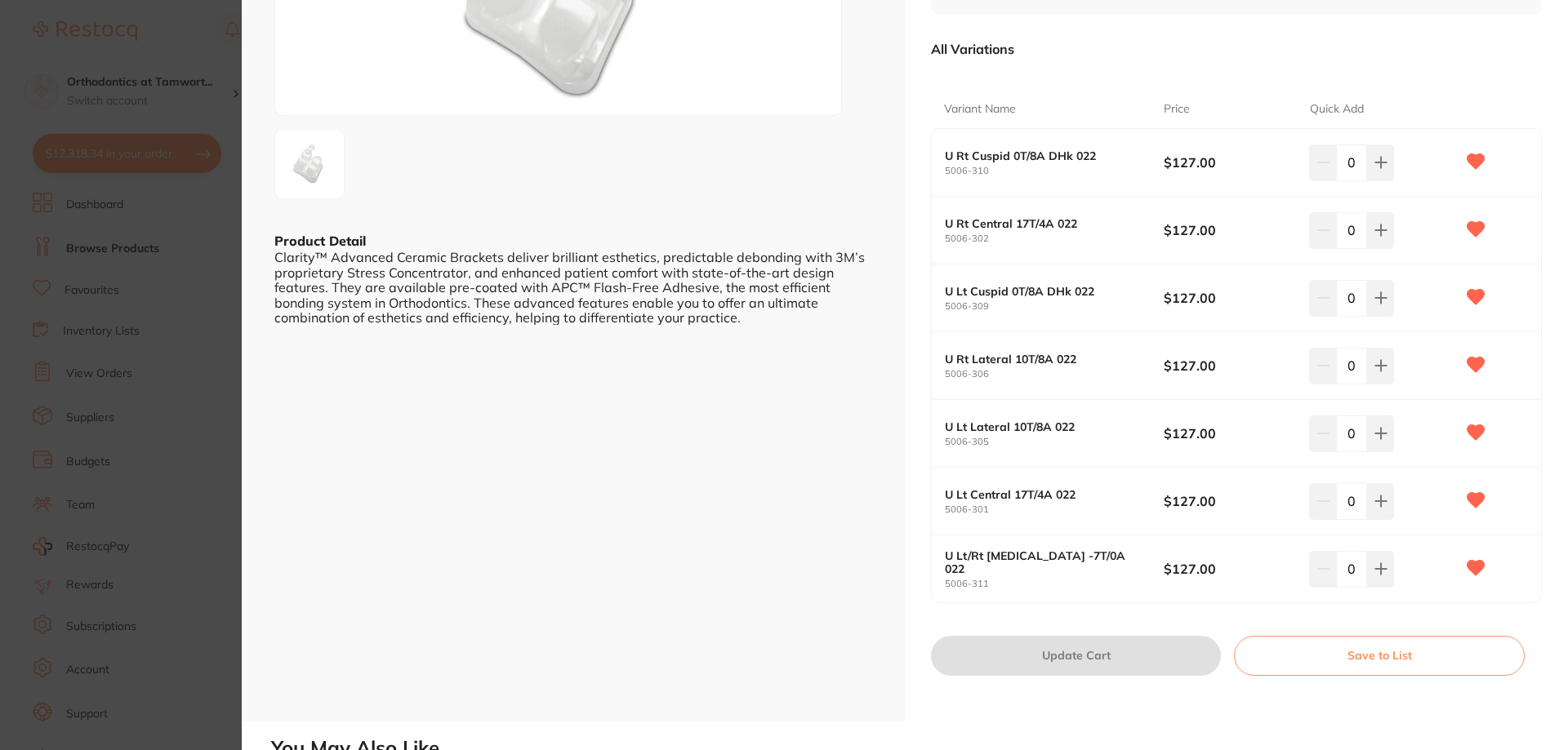
click at [1354, 168] on input "0" at bounding box center [1351, 162] width 31 height 36
type input "1"
click at [1352, 235] on input "0" at bounding box center [1351, 230] width 31 height 36
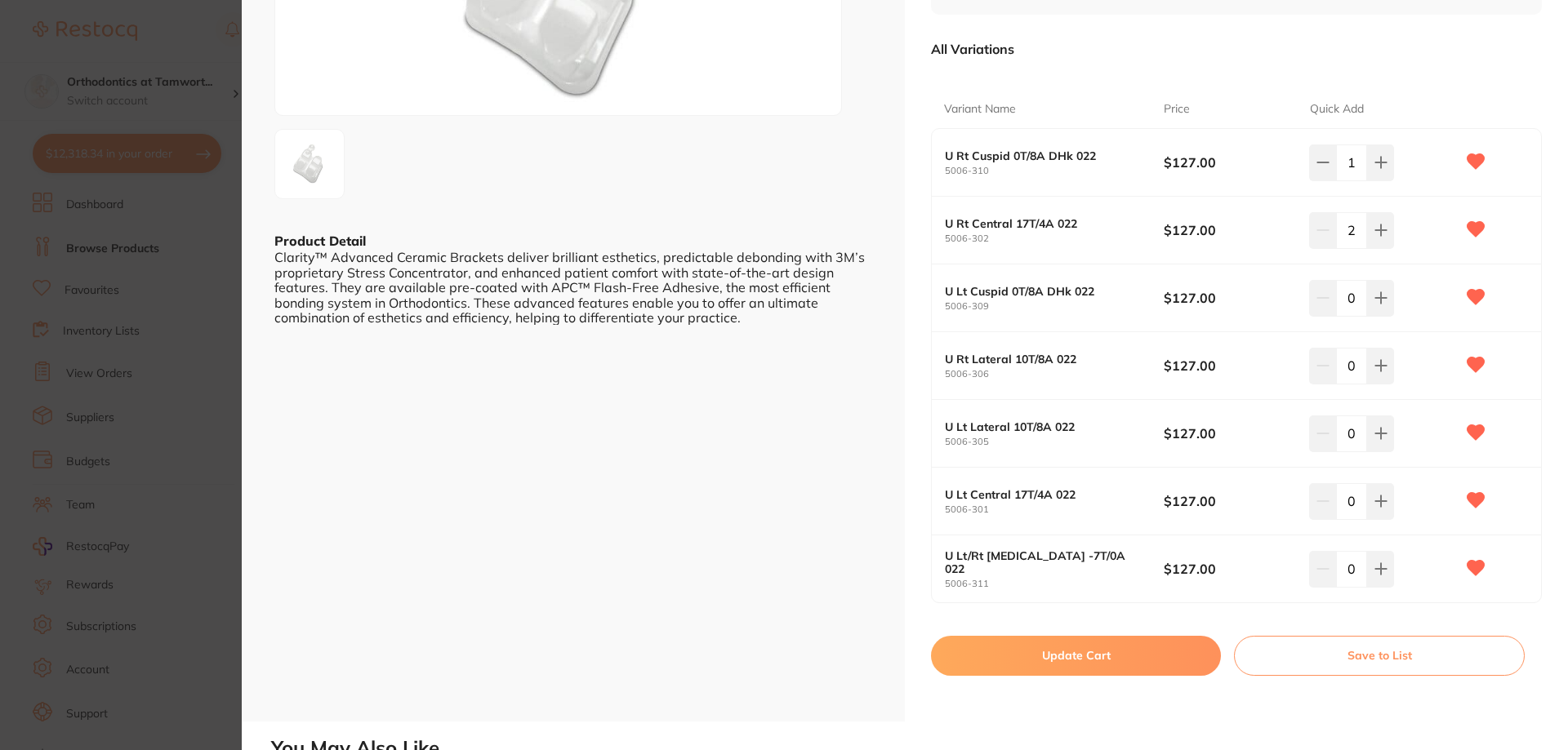
click at [1352, 235] on input "2" at bounding box center [1351, 230] width 31 height 36
type input "2"
click at [1351, 501] on input "0" at bounding box center [1351, 501] width 31 height 36
type input "2"
click at [1358, 567] on input "0" at bounding box center [1351, 569] width 31 height 36
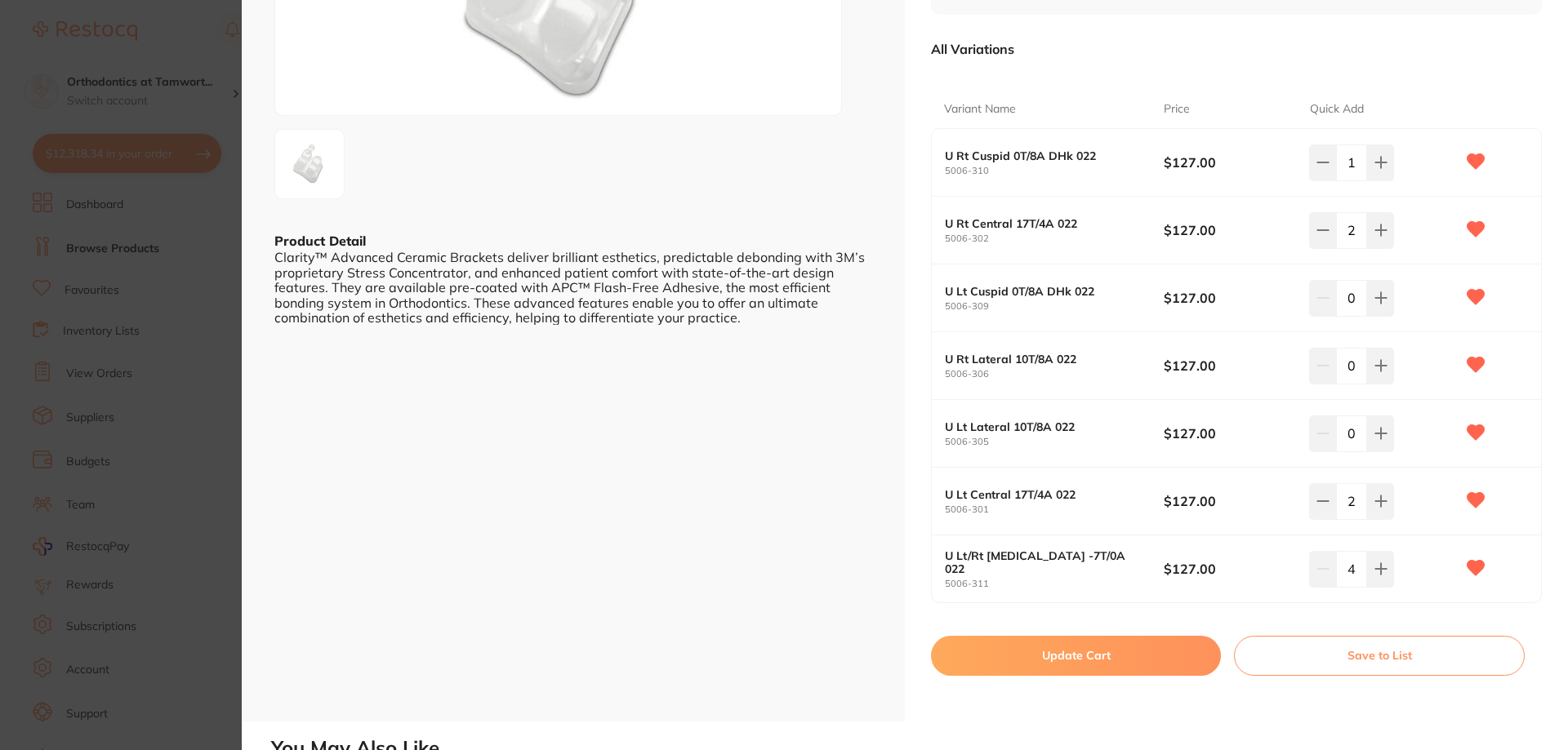
type input "4"
click at [1354, 444] on input "0" at bounding box center [1351, 433] width 31 height 36
type input "1"
click at [1352, 366] on input "0" at bounding box center [1351, 366] width 31 height 36
type input "1"
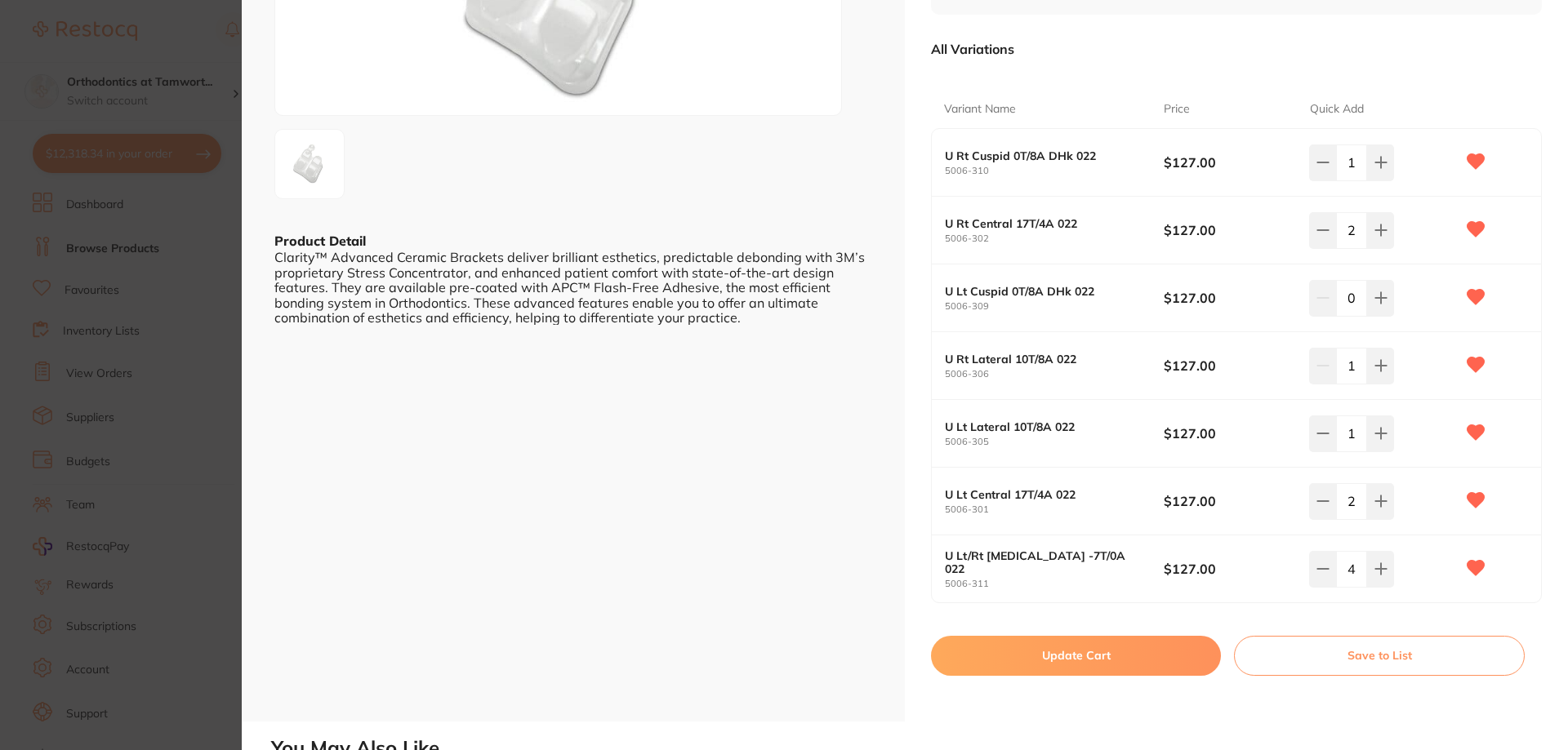
click at [1352, 299] on input "0" at bounding box center [1351, 298] width 31 height 36
type input "1"
click at [1109, 660] on button "Update Cart" at bounding box center [1075, 655] width 290 height 39
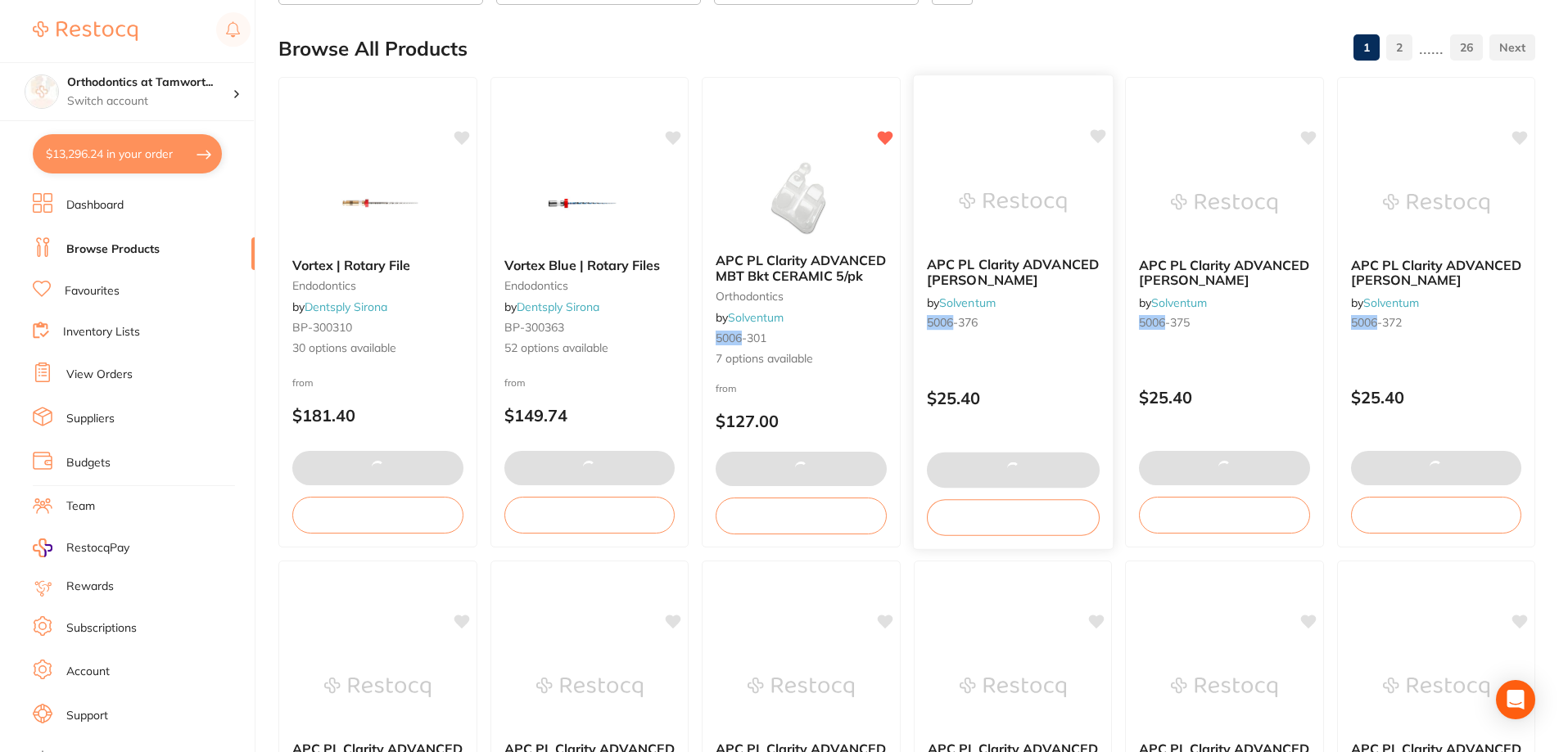
scroll to position [251, 0]
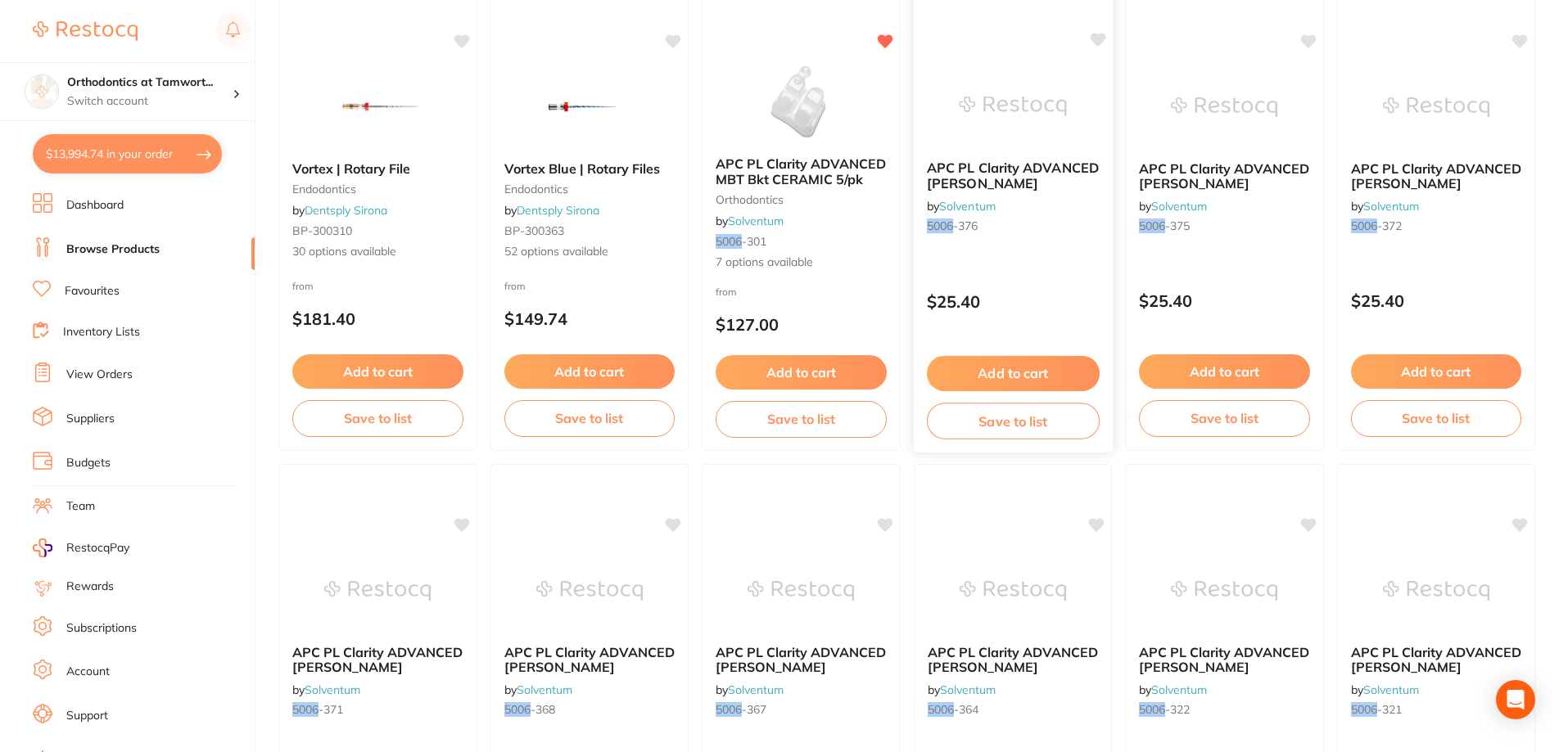
type input "2"
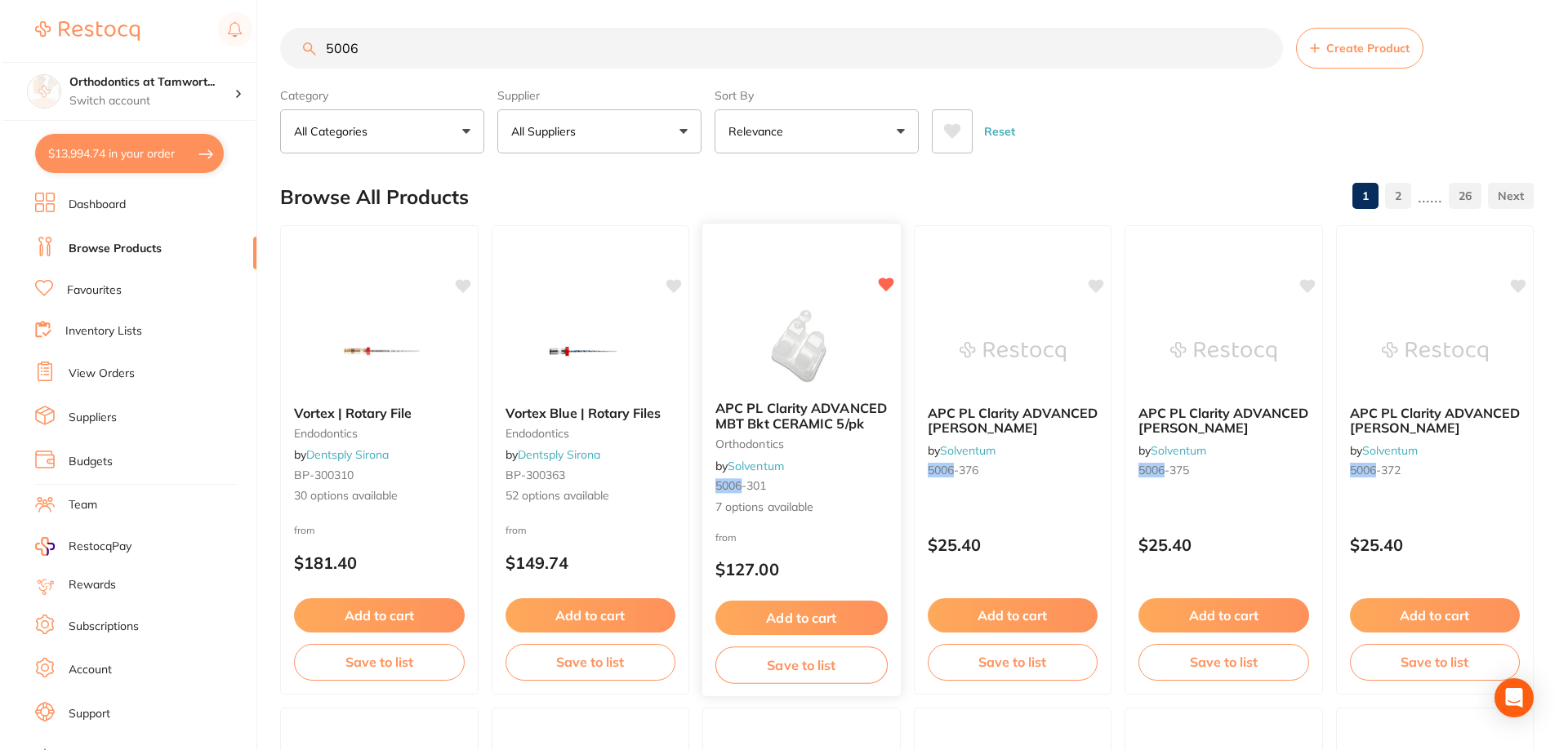
scroll to position [0, 0]
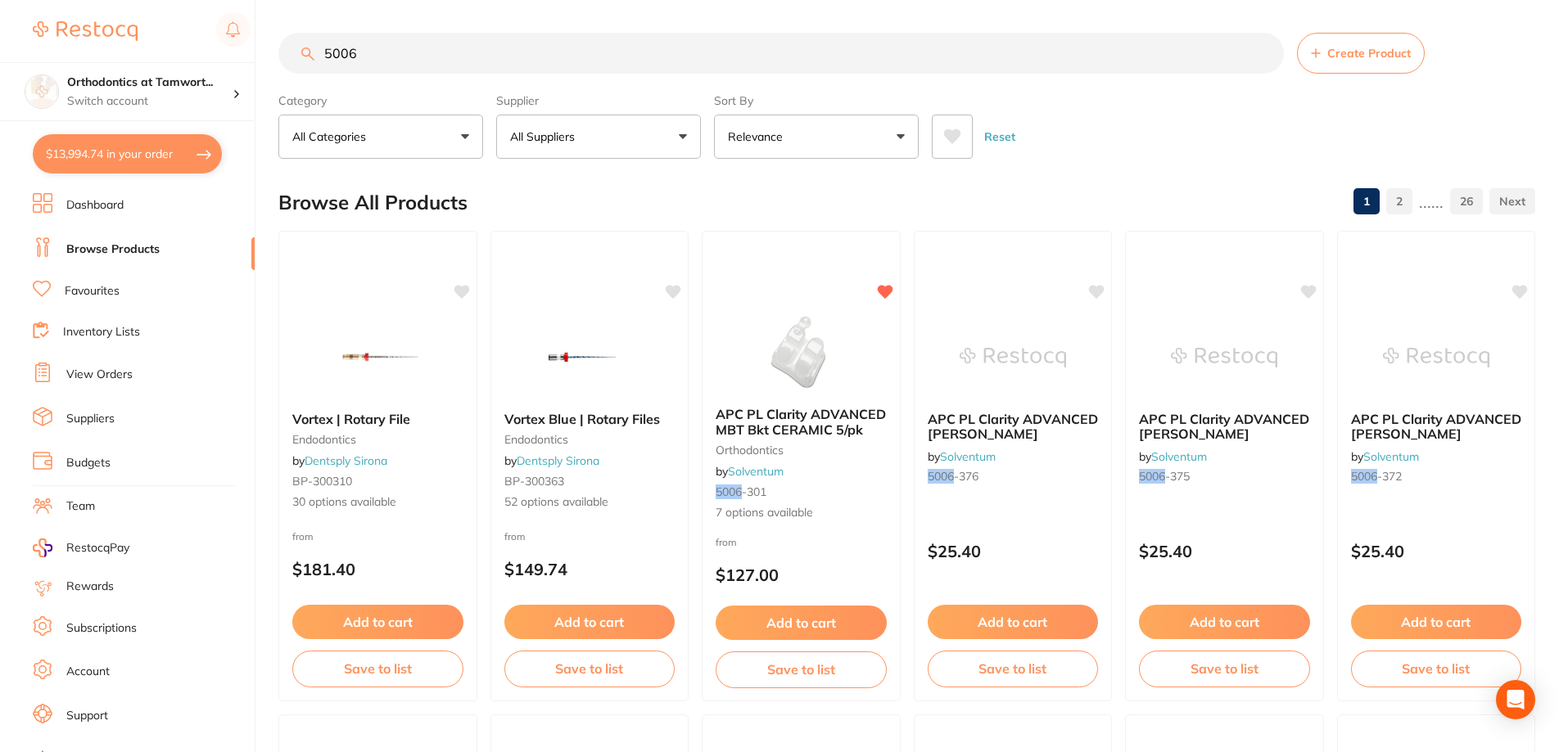
drag, startPoint x: 382, startPoint y: 50, endPoint x: 320, endPoint y: 47, distance: 62.1
click at [320, 47] on input "5006" at bounding box center [781, 53] width 1006 height 41
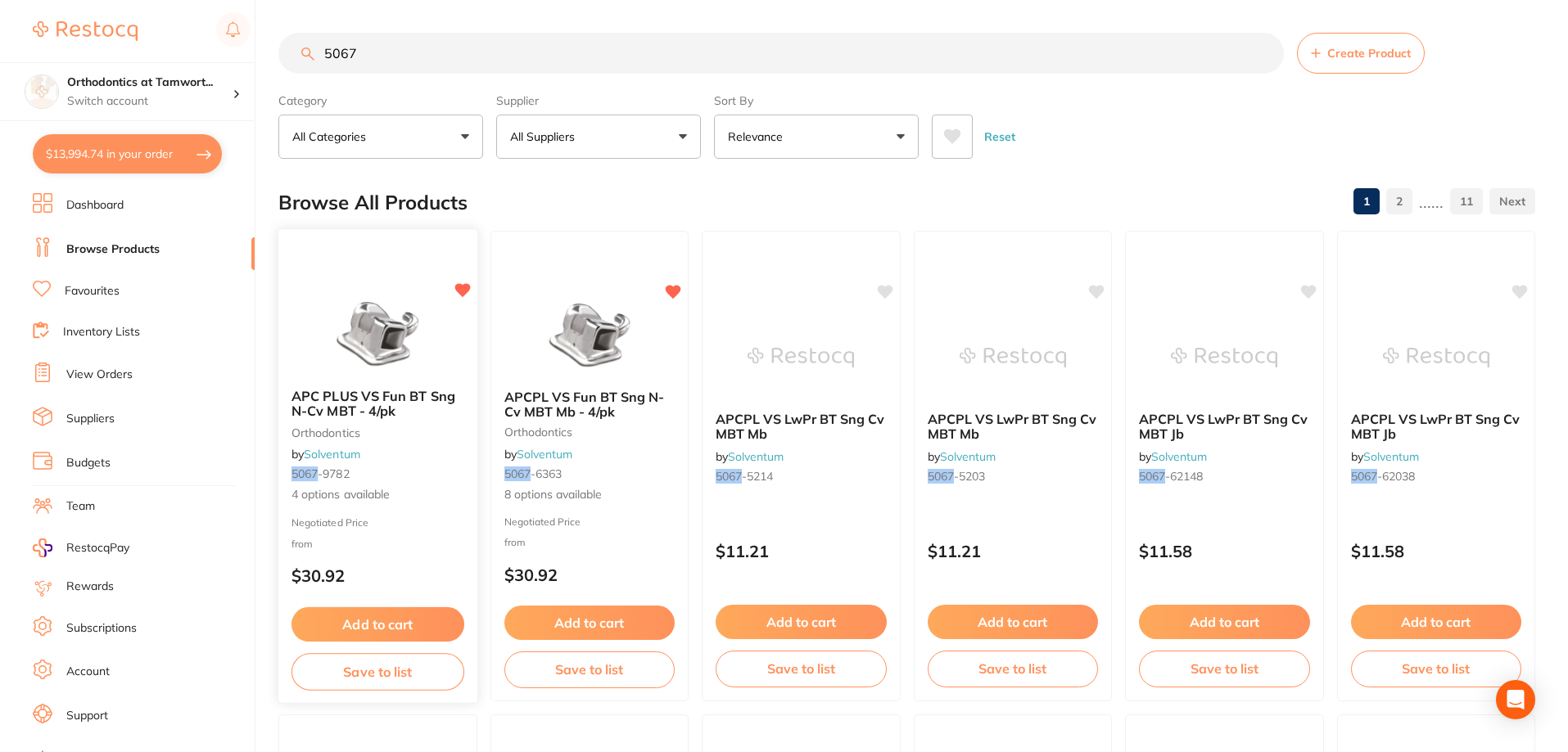
type input "5067"
click at [426, 447] on div "APC PLUS VS Fun BT Sng N-Cv MBT - 4/pk orthodontics by Solventum 5067 -9782 4 o…" at bounding box center [378, 446] width 199 height 142
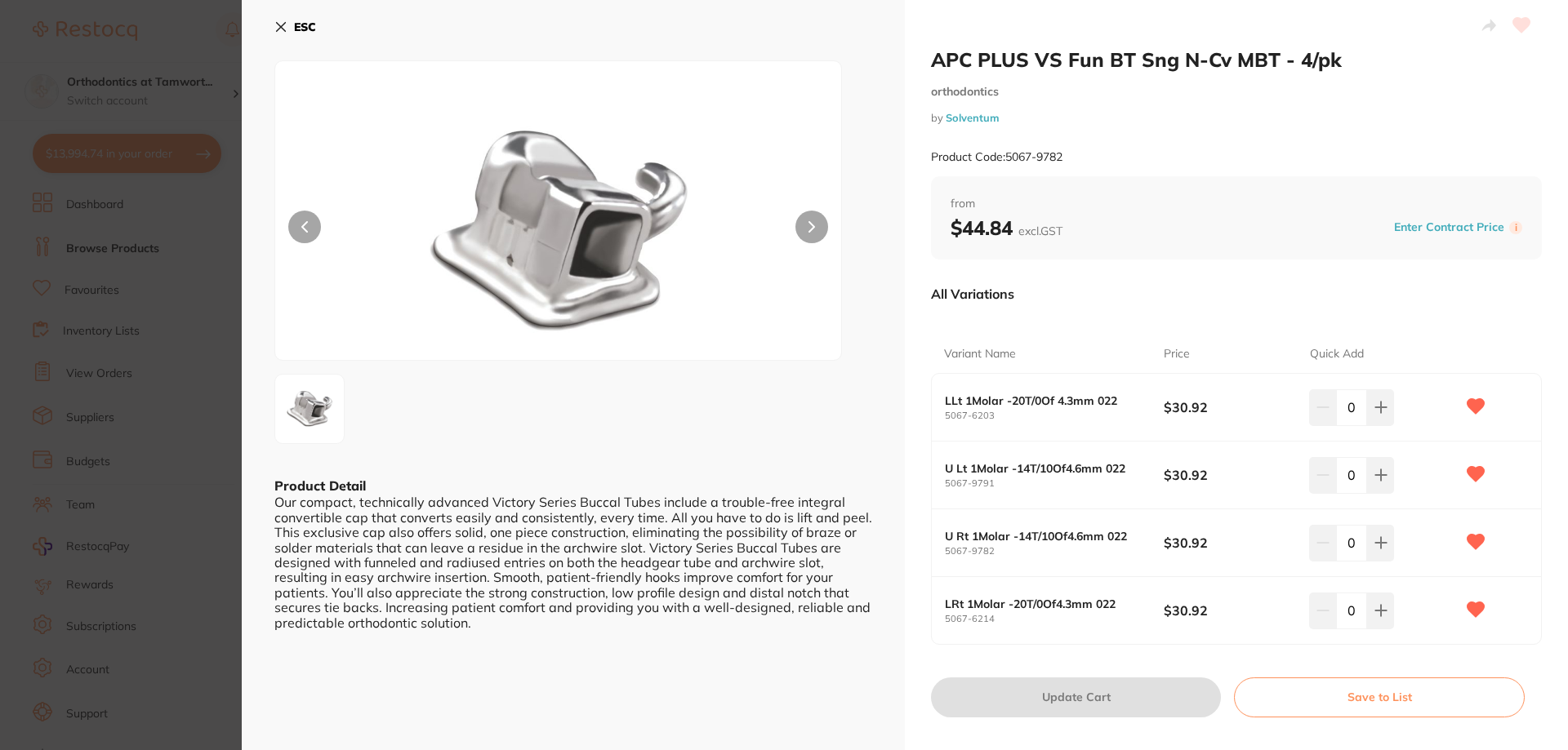
click at [1356, 410] on input "0" at bounding box center [1351, 407] width 31 height 36
type input "11"
click at [1352, 471] on input "0" at bounding box center [1351, 475] width 31 height 36
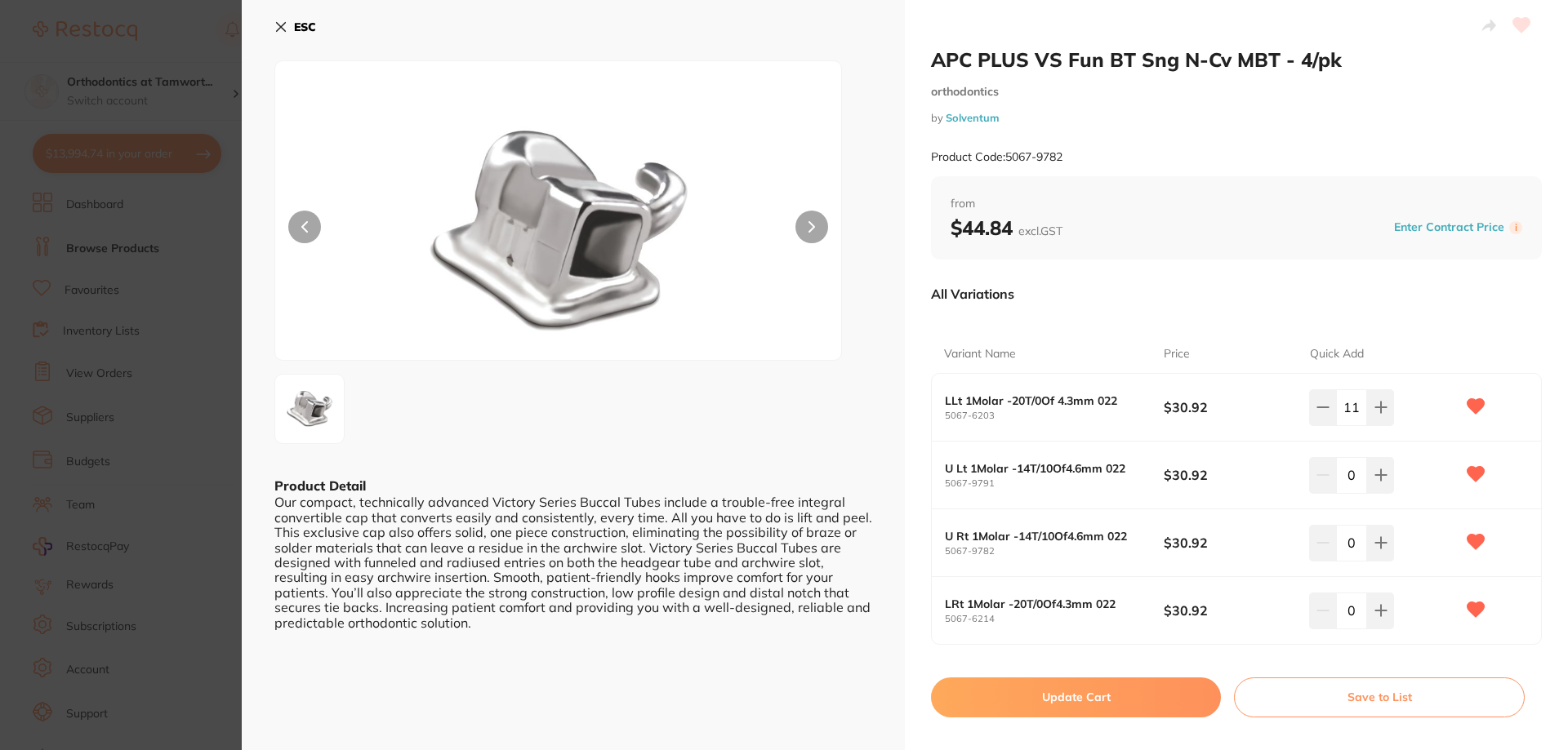
click at [1352, 471] on input "0" at bounding box center [1351, 475] width 31 height 36
type input "11"
drag, startPoint x: 1351, startPoint y: 541, endPoint x: 1354, endPoint y: 577, distance: 36.1
click at [1351, 541] on input "0" at bounding box center [1351, 543] width 31 height 36
type input "11"
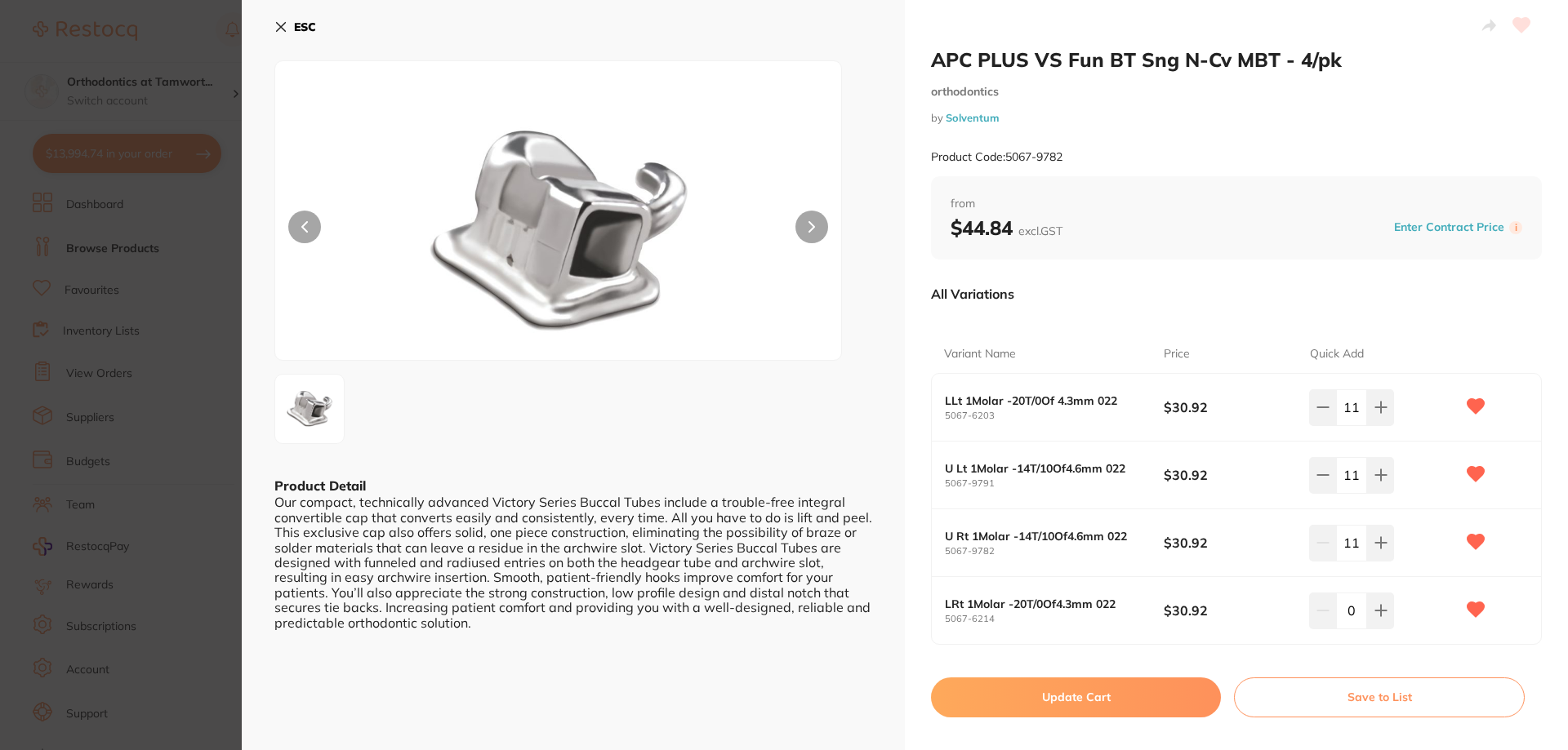
click at [1356, 618] on input "0" at bounding box center [1351, 611] width 31 height 36
type input "11"
click at [1150, 706] on button "Update Cart" at bounding box center [1075, 696] width 290 height 39
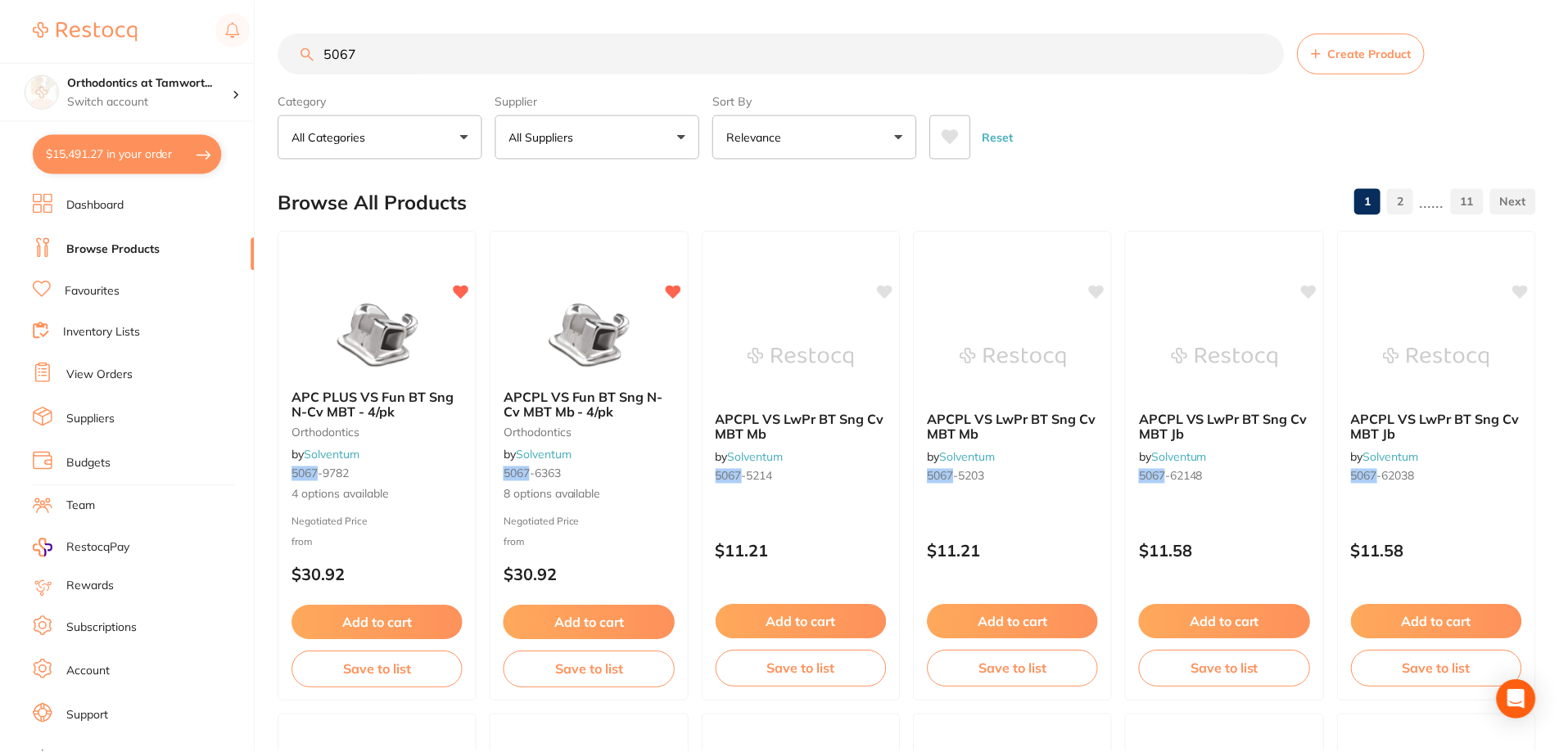
scroll to position [5, 0]
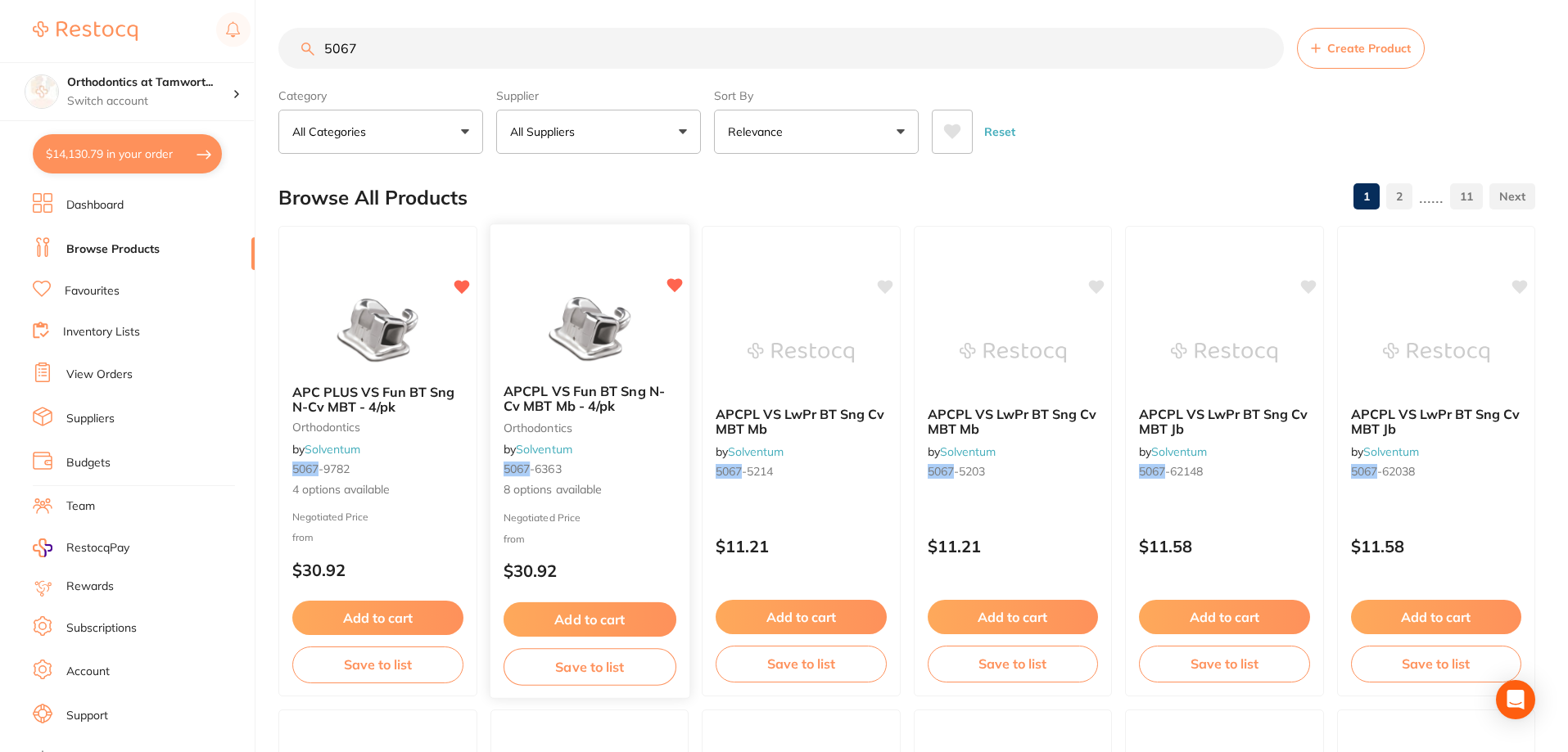
click at [643, 490] on span "8 options available" at bounding box center [588, 490] width 173 height 16
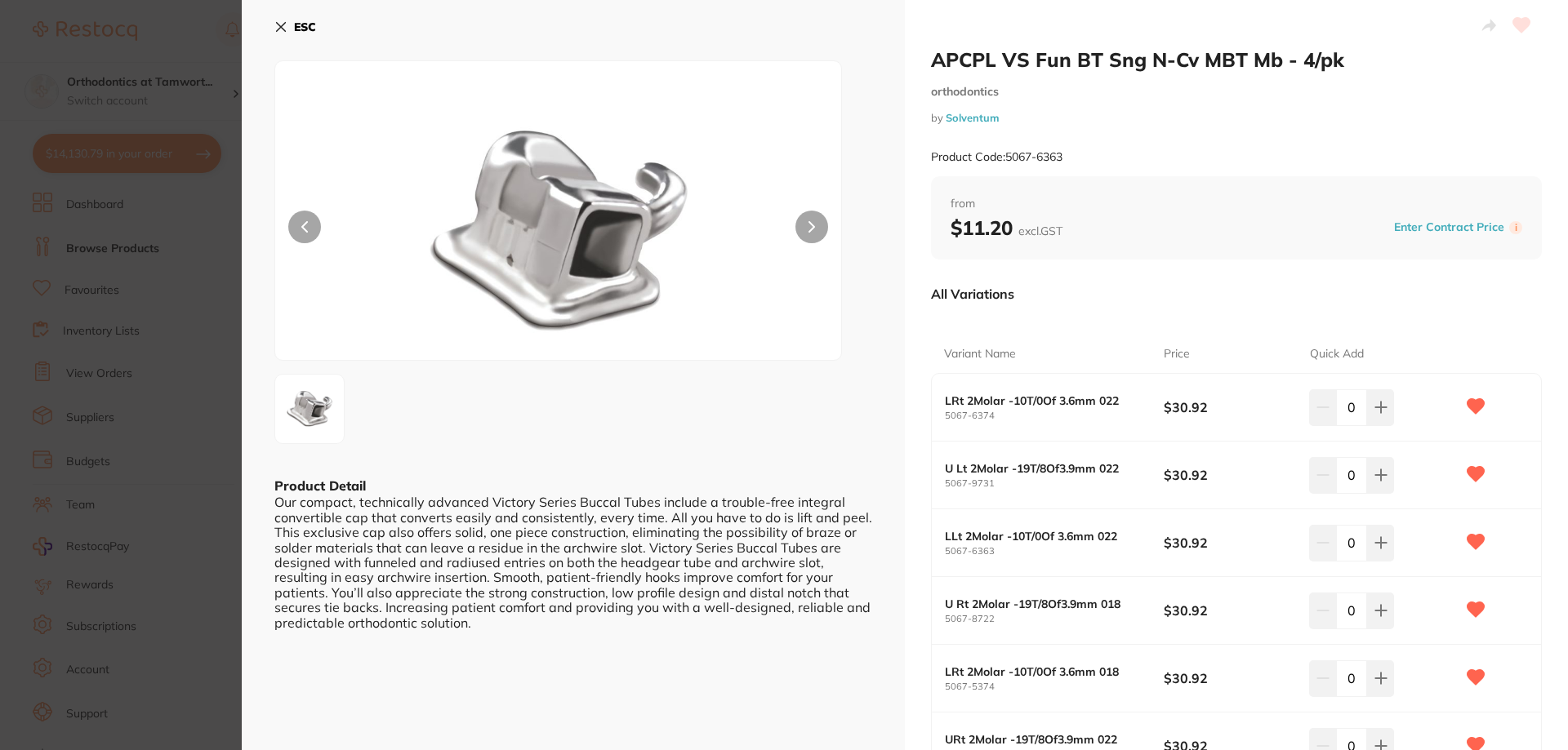
type input "11"
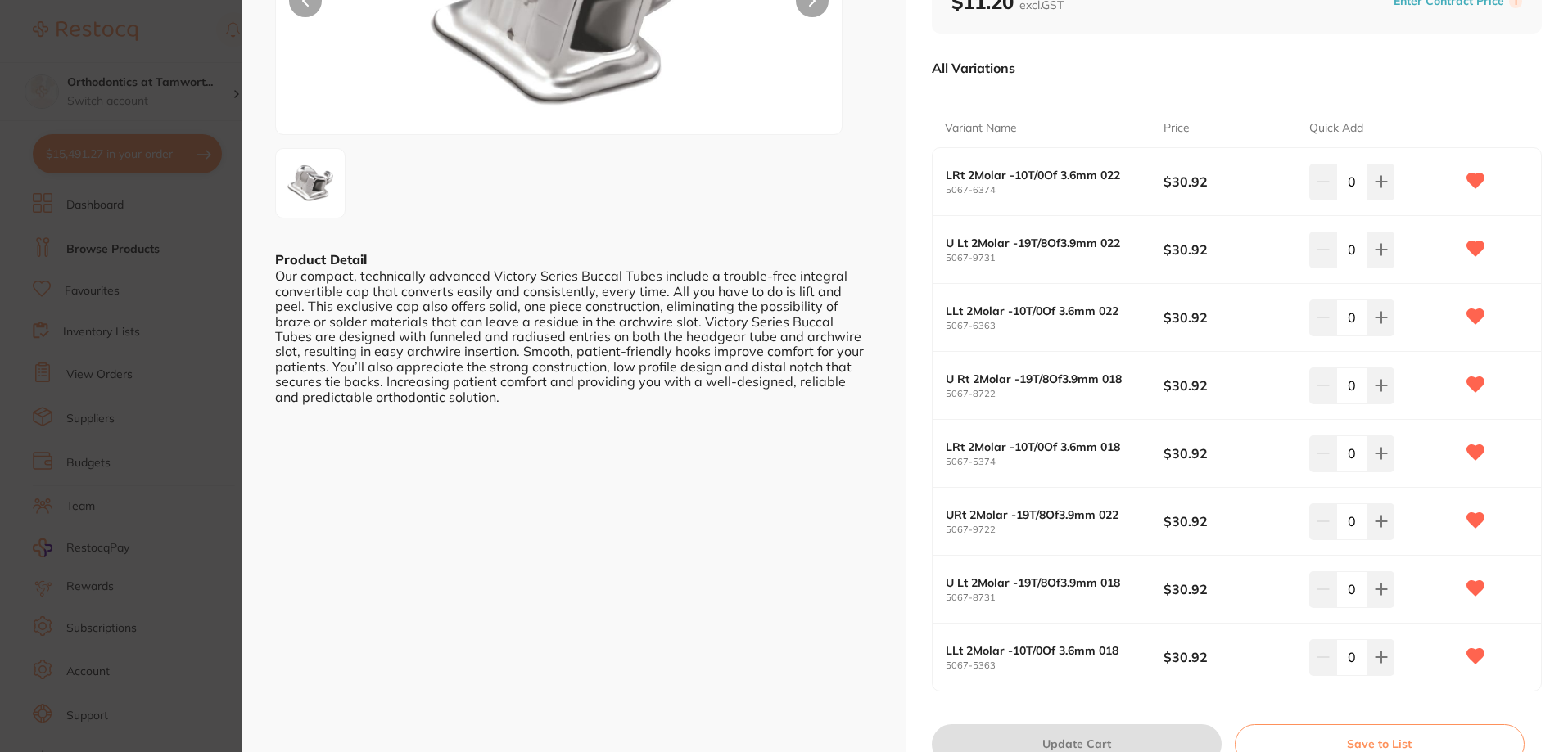
scroll to position [246, 0]
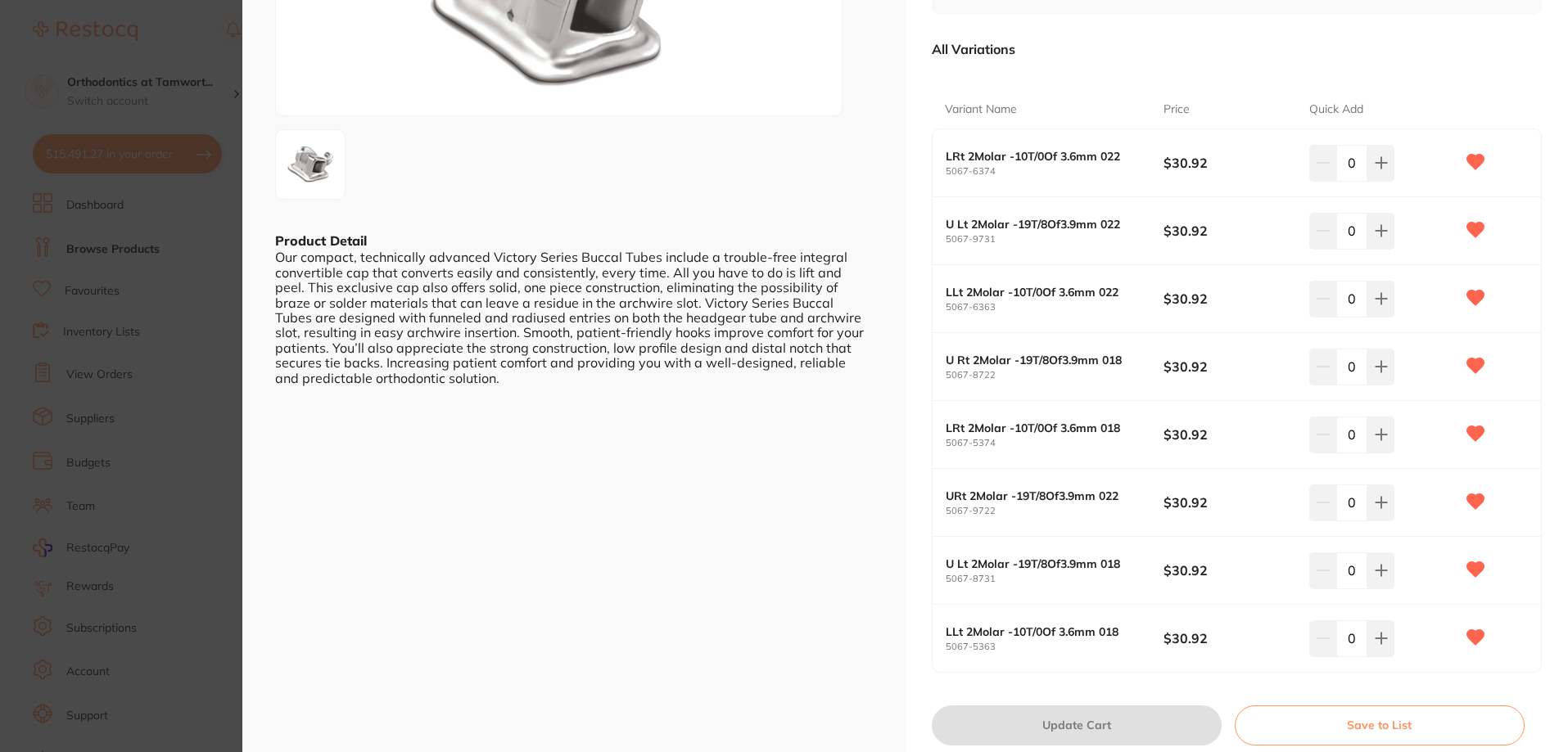
click at [1353, 170] on input "0" at bounding box center [1351, 163] width 31 height 36
type input "10"
click at [1356, 230] on input "0" at bounding box center [1351, 231] width 31 height 36
type input "8"
click at [1351, 290] on input "0" at bounding box center [1351, 299] width 31 height 36
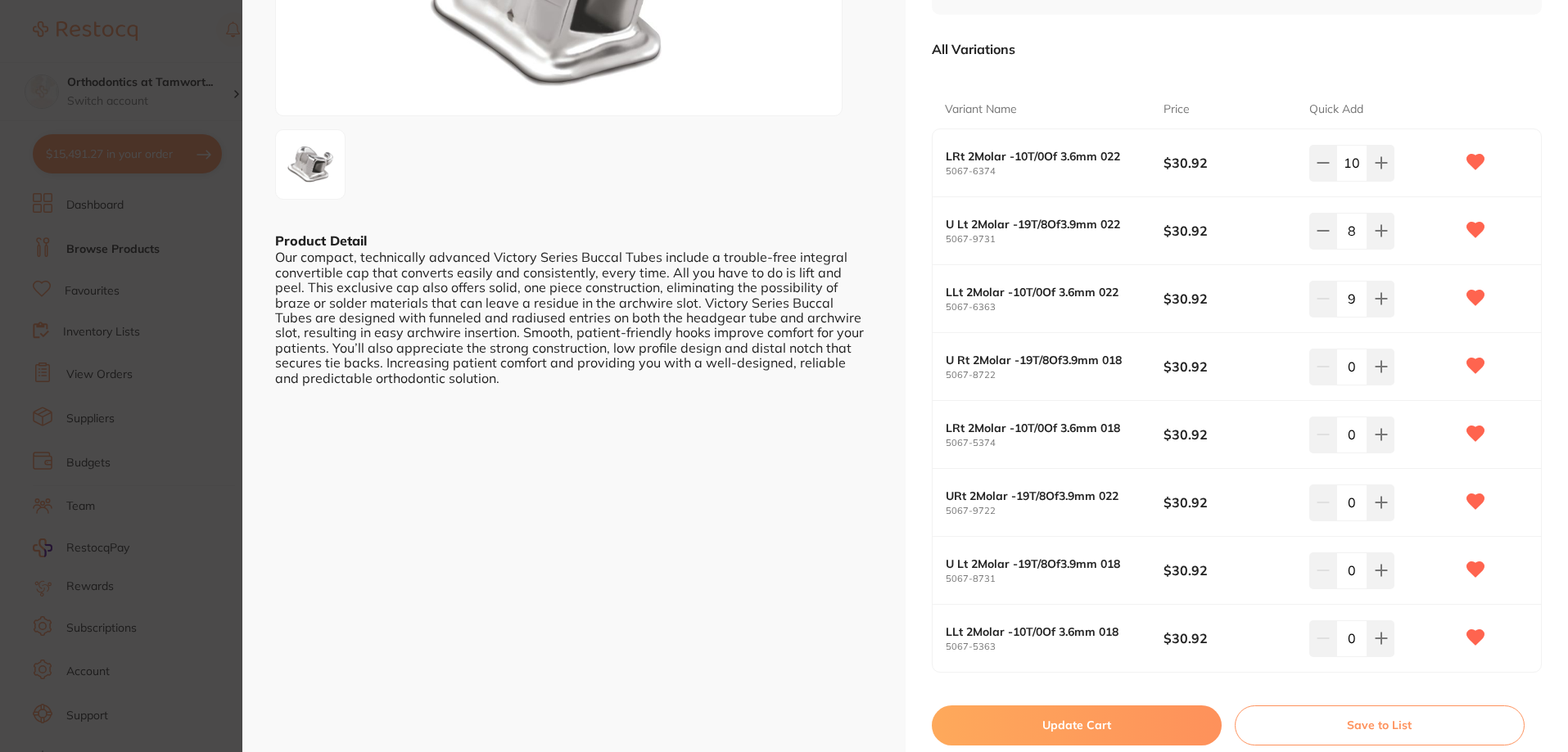
type input "9"
click at [1359, 369] on input "0" at bounding box center [1351, 367] width 31 height 36
click at [1354, 506] on input "0" at bounding box center [1351, 502] width 31 height 36
type input "8"
click at [1119, 720] on button "Update Cart" at bounding box center [1077, 725] width 290 height 39
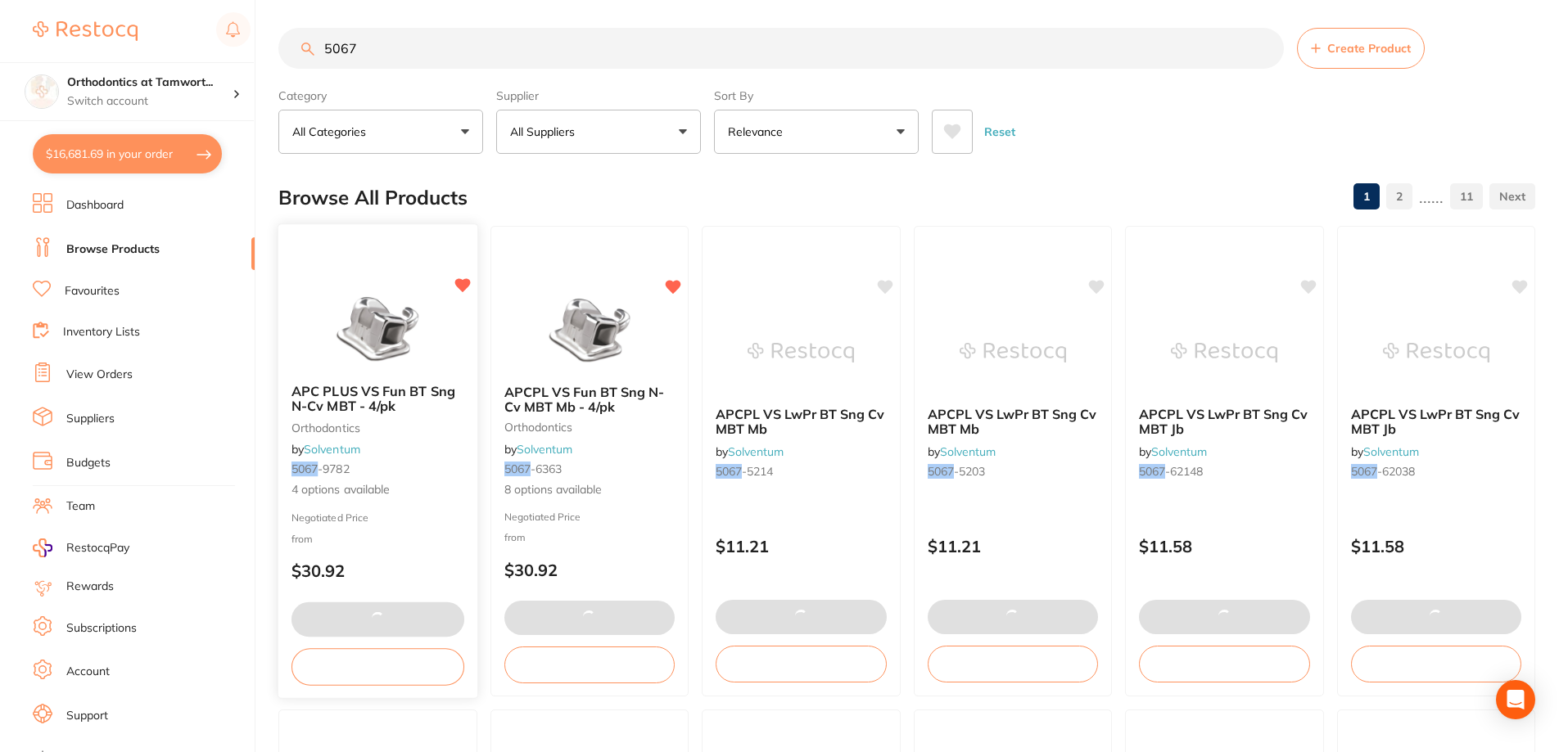
click at [429, 375] on div "APC PLUS VS Fun BT Sng N-Cv MBT - 4/pk orthodontics by Solventum 5067 -9782 4 o…" at bounding box center [378, 441] width 199 height 142
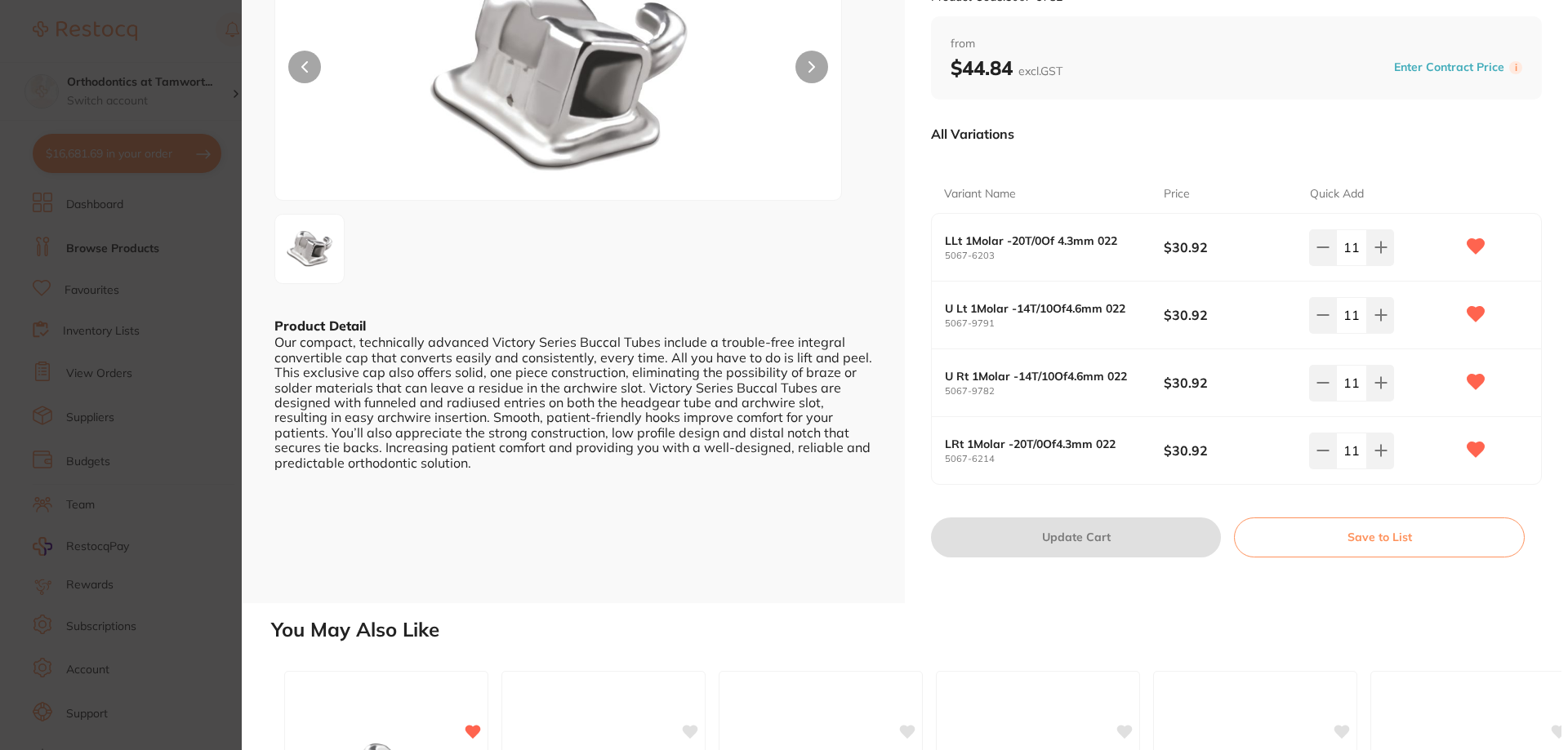
scroll to position [163, 0]
type input "1"
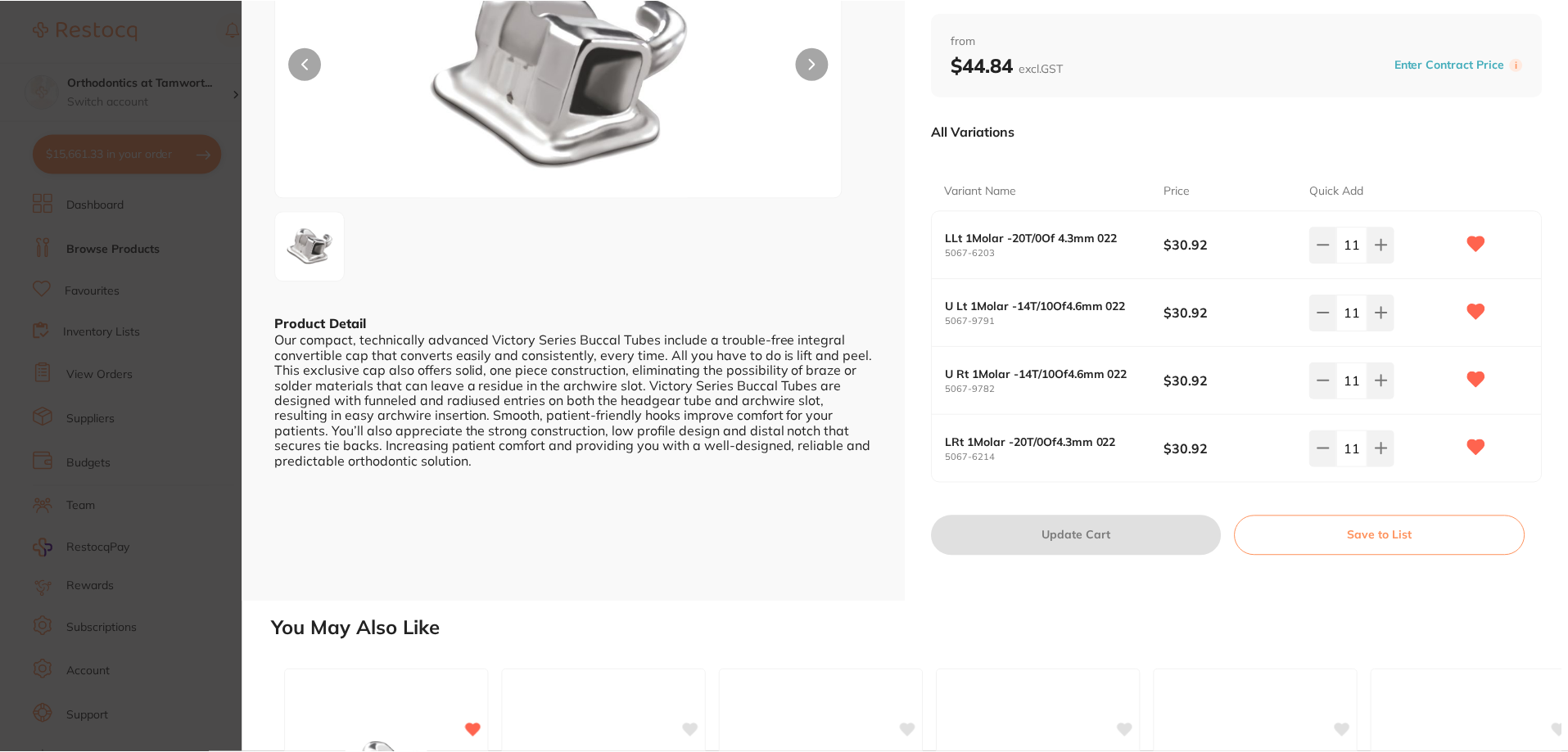
scroll to position [5, 0]
click at [459, 237] on div at bounding box center [573, 246] width 597 height 70
click at [191, 98] on section "APC PLUS VS Fun BT Sng N-Cv MBT - 4/pk orthodontics by Solventum Product Code: …" at bounding box center [784, 376] width 1568 height 752
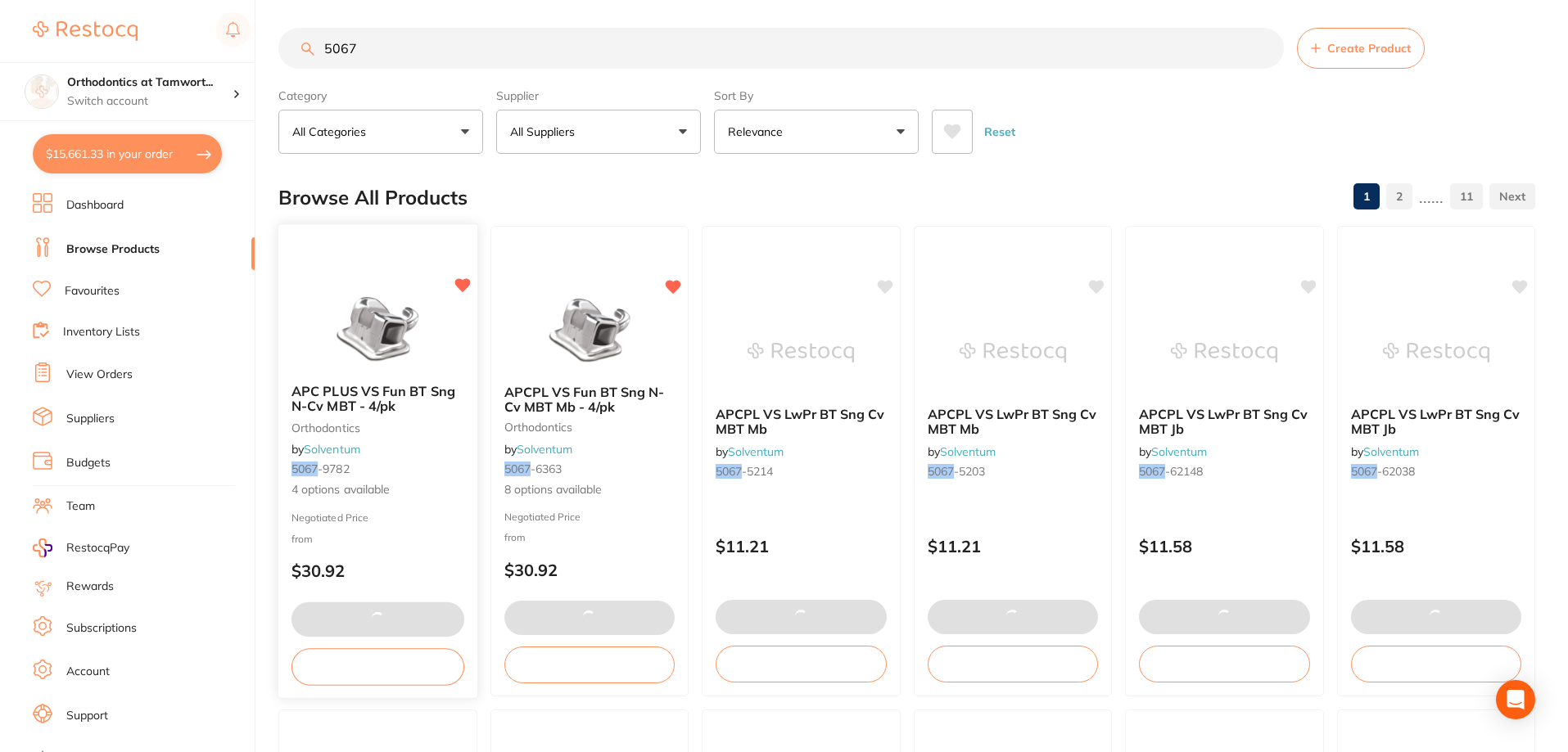
type input "10"
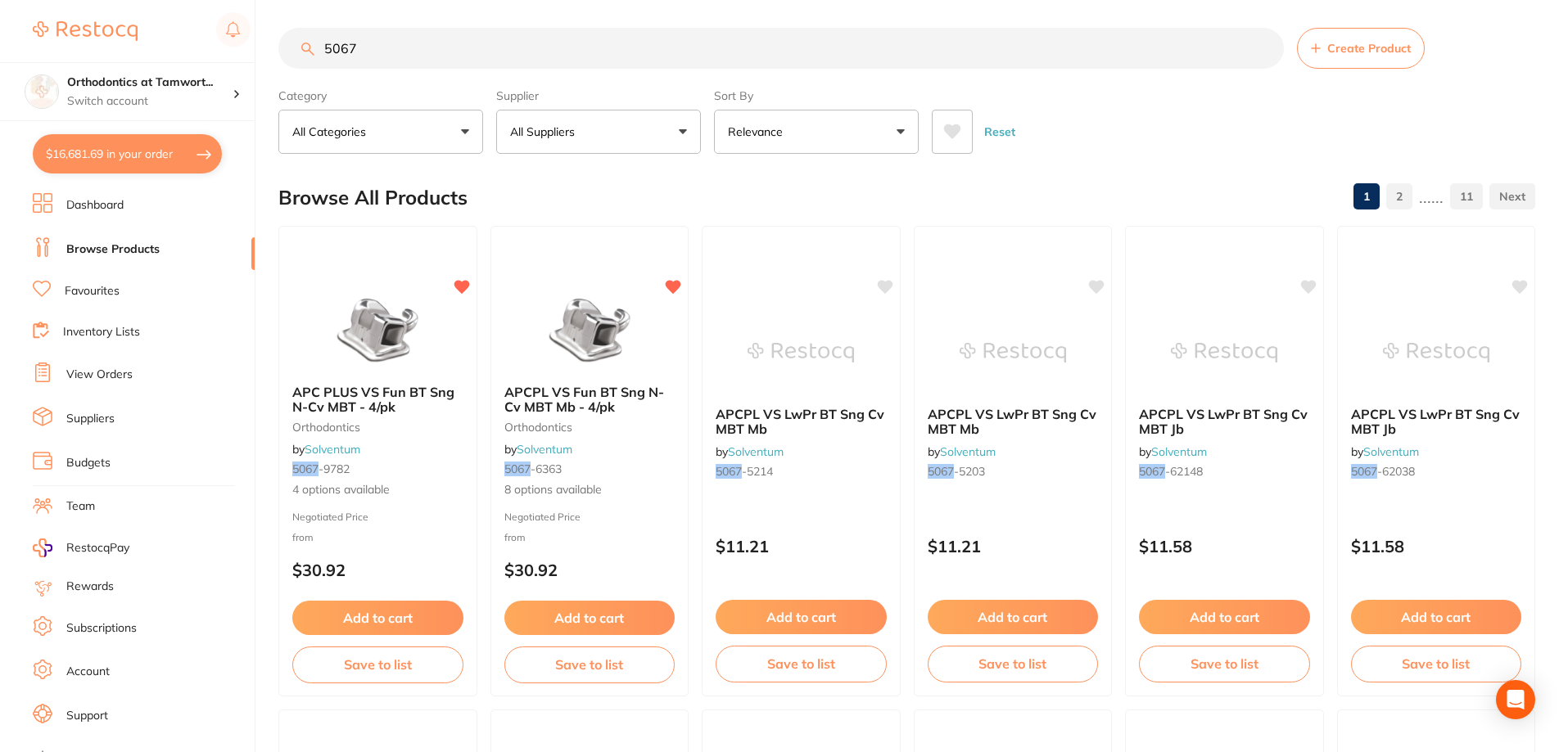
click at [104, 214] on li "Dashboard" at bounding box center [144, 205] width 222 height 25
